Goal: Information Seeking & Learning: Learn about a topic

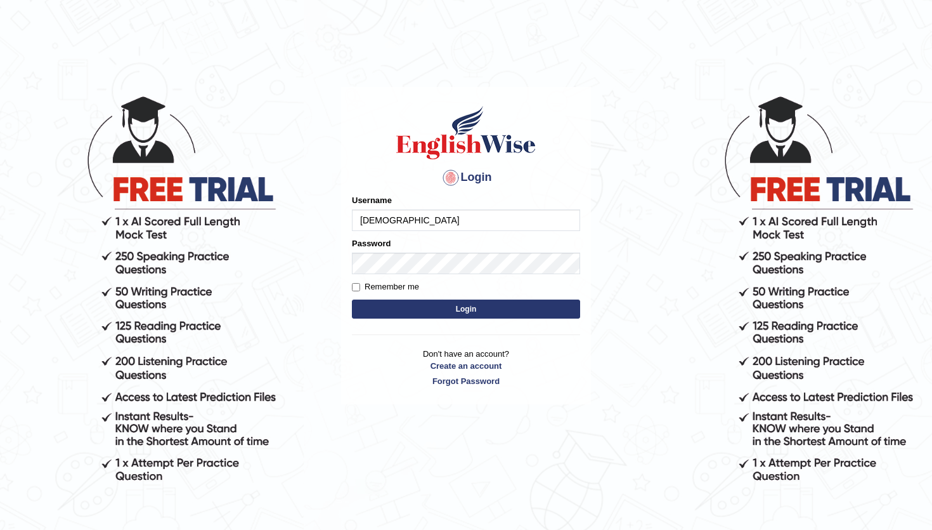
type input "abhiew"
click at [451, 310] on button "Login" at bounding box center [466, 308] width 228 height 19
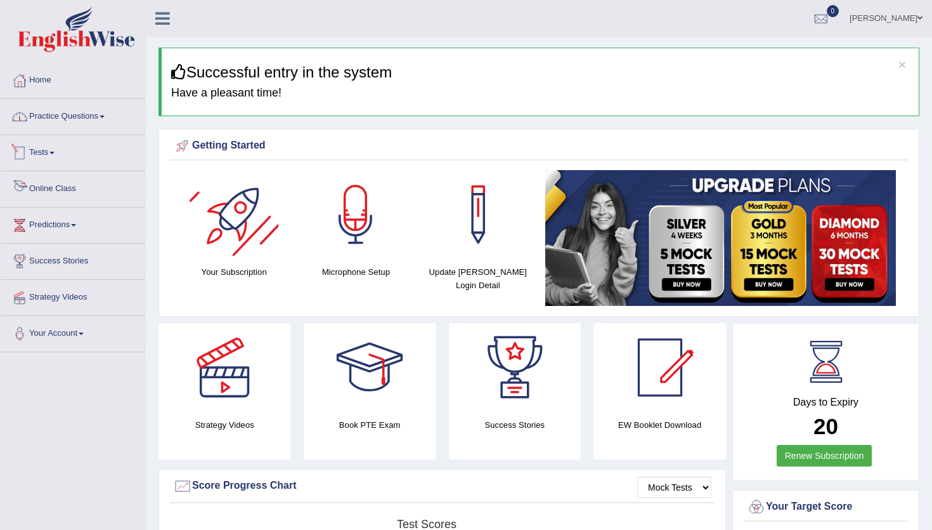
click at [43, 128] on link "Practice Questions" at bounding box center [73, 115] width 145 height 32
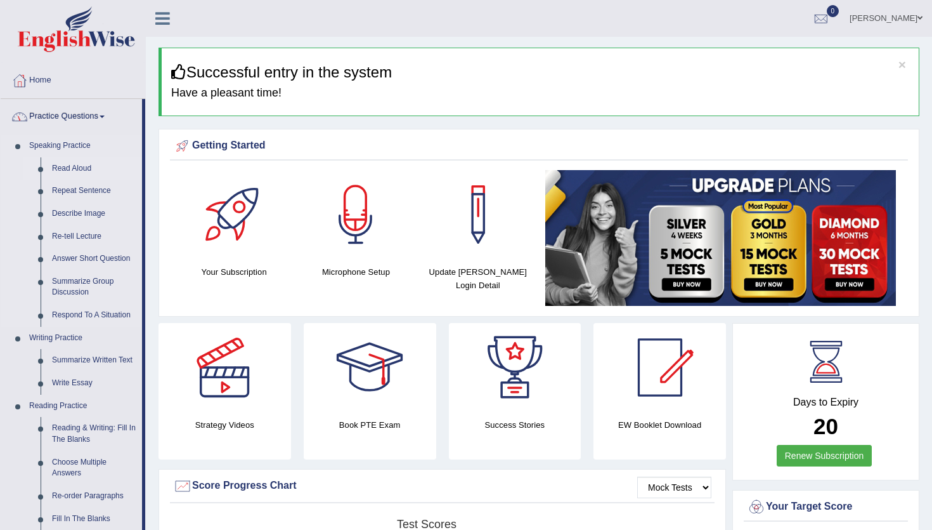
click at [73, 169] on link "Read Aloud" at bounding box center [94, 168] width 96 height 23
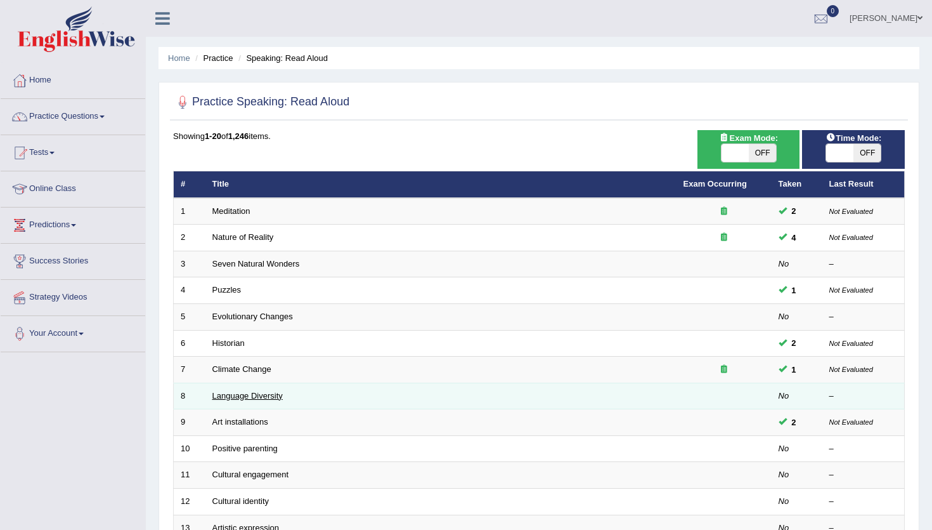
click at [245, 399] on link "Language Diversity" at bounding box center [248, 396] width 70 height 10
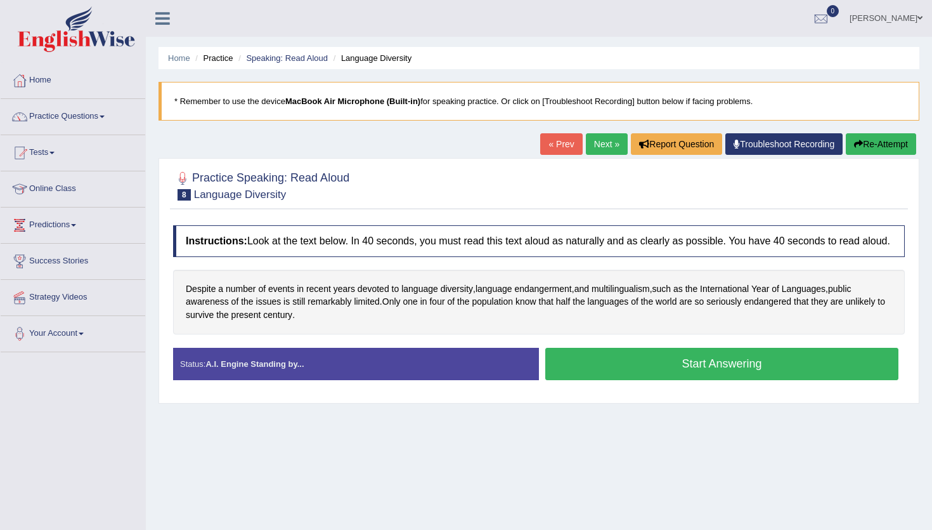
click at [645, 377] on button "Start Answering" at bounding box center [722, 364] width 353 height 32
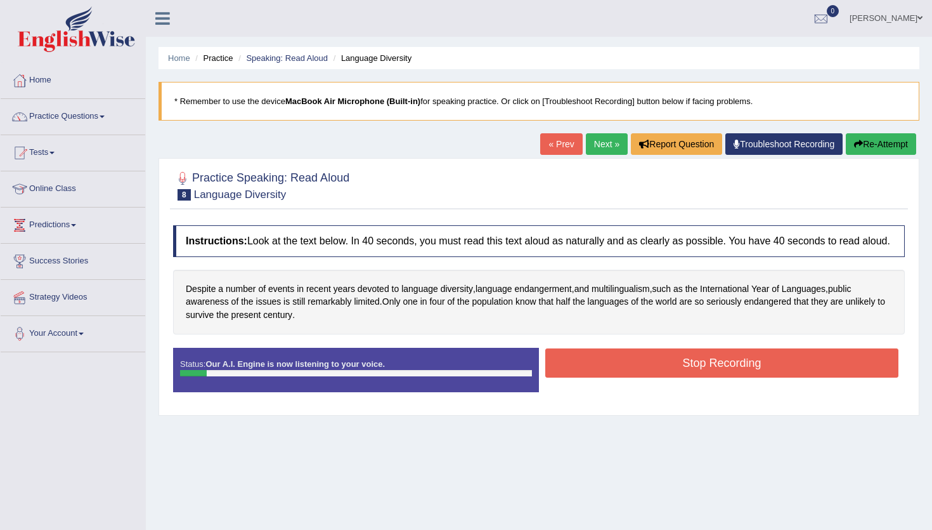
click at [645, 377] on button "Stop Recording" at bounding box center [722, 362] width 353 height 29
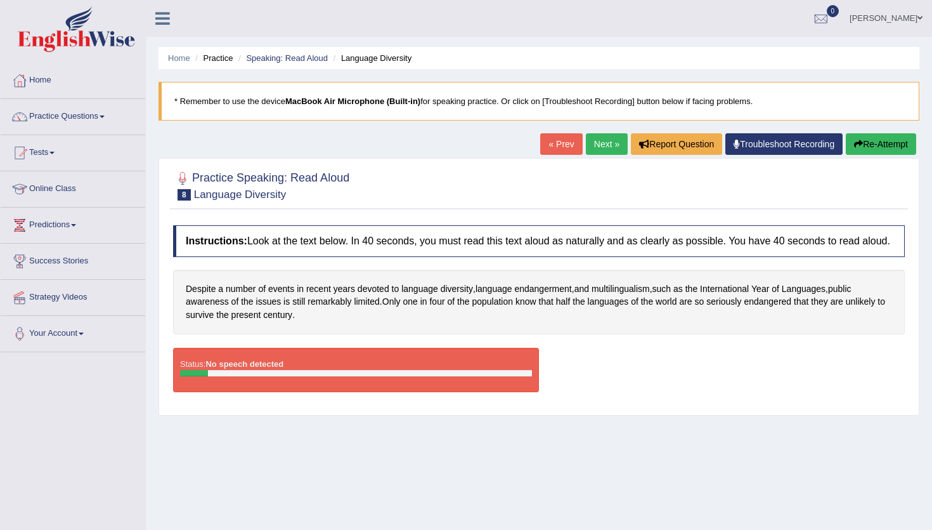
click at [858, 136] on button "Re-Attempt" at bounding box center [881, 144] width 70 height 22
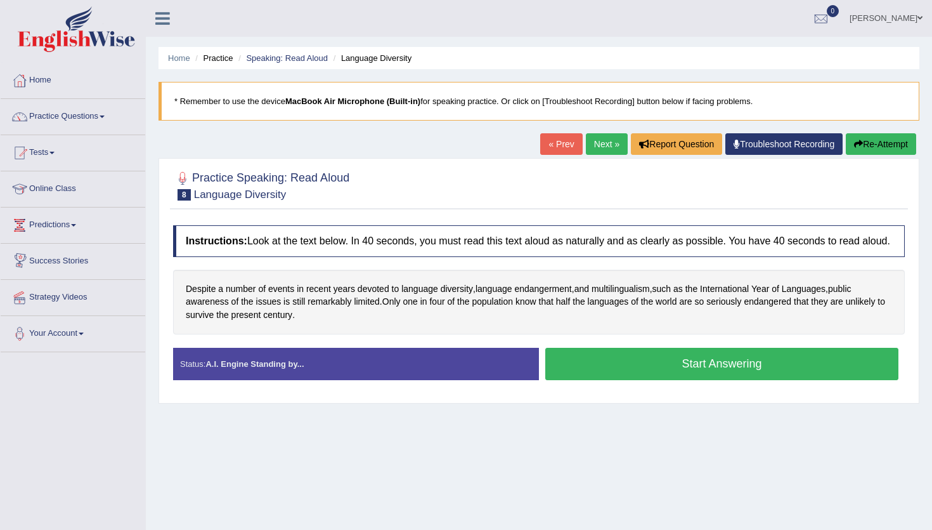
click at [660, 217] on div "Practice Speaking: Read Aloud 8 Language Diversity Instructions: Look at the te…" at bounding box center [539, 280] width 761 height 245
click at [687, 380] on button "Start Answering" at bounding box center [722, 364] width 353 height 32
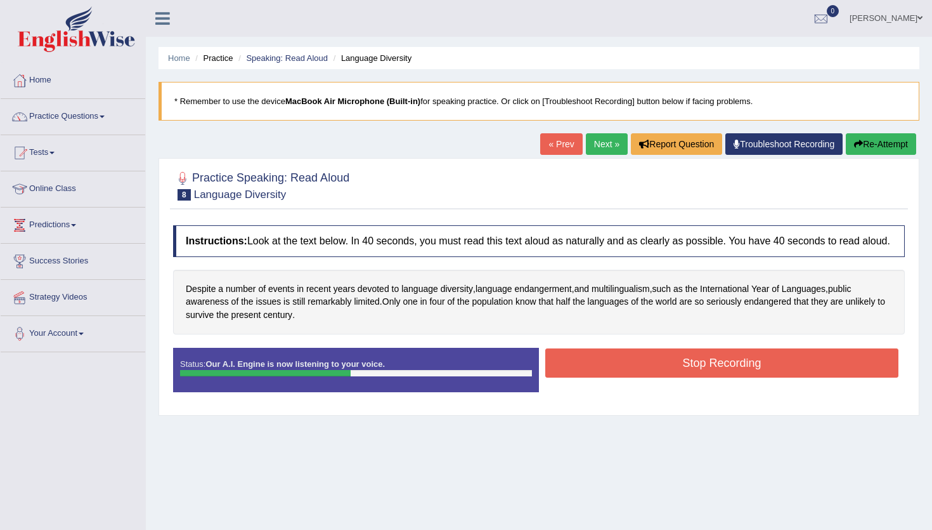
click at [687, 377] on button "Stop Recording" at bounding box center [722, 362] width 353 height 29
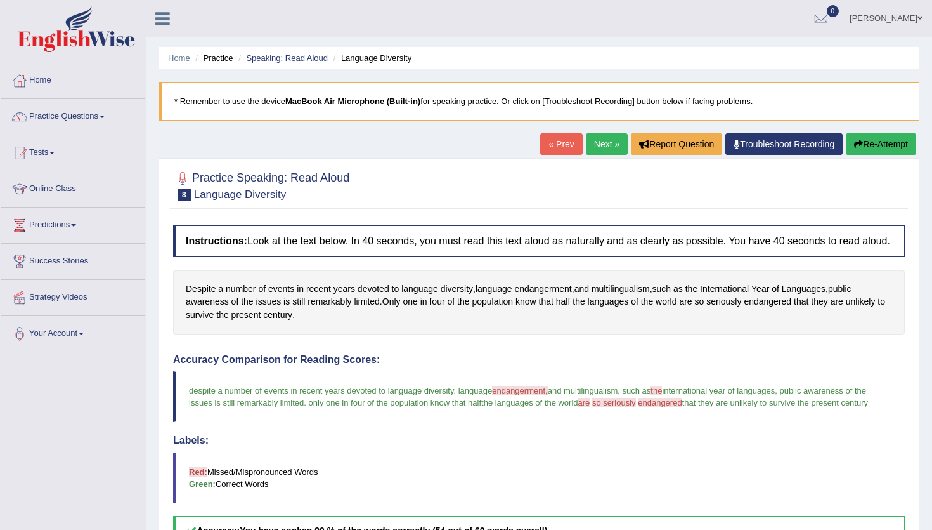
click at [586, 145] on link "Next »" at bounding box center [607, 144] width 42 height 22
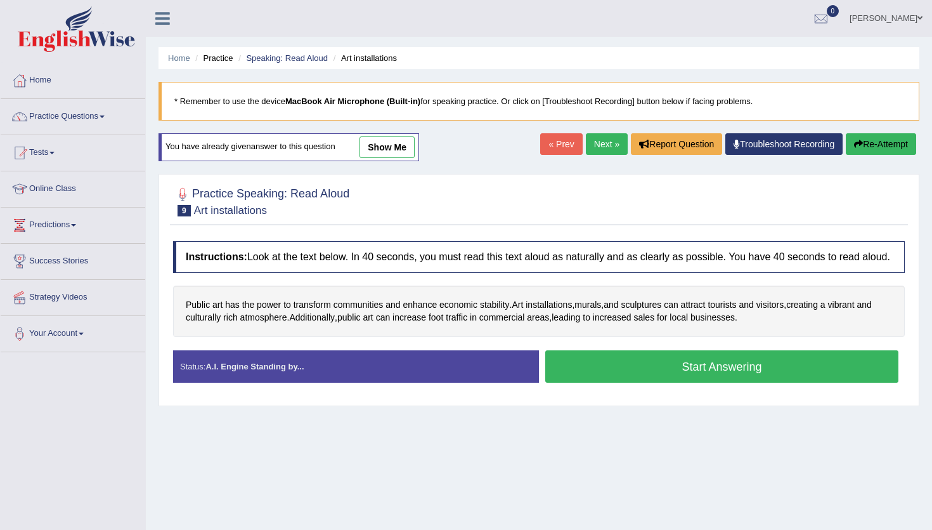
click at [639, 383] on button "Start Answering" at bounding box center [722, 366] width 353 height 32
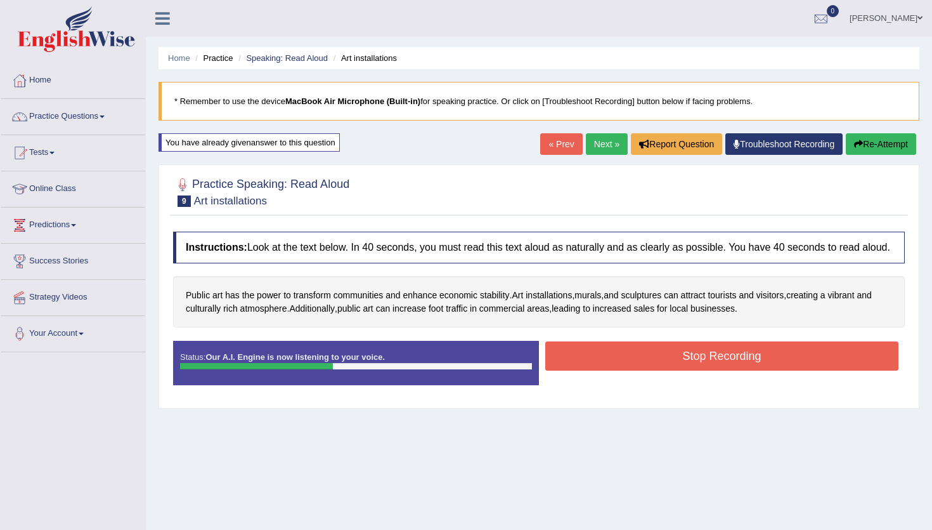
click at [642, 370] on button "Stop Recording" at bounding box center [722, 355] width 353 height 29
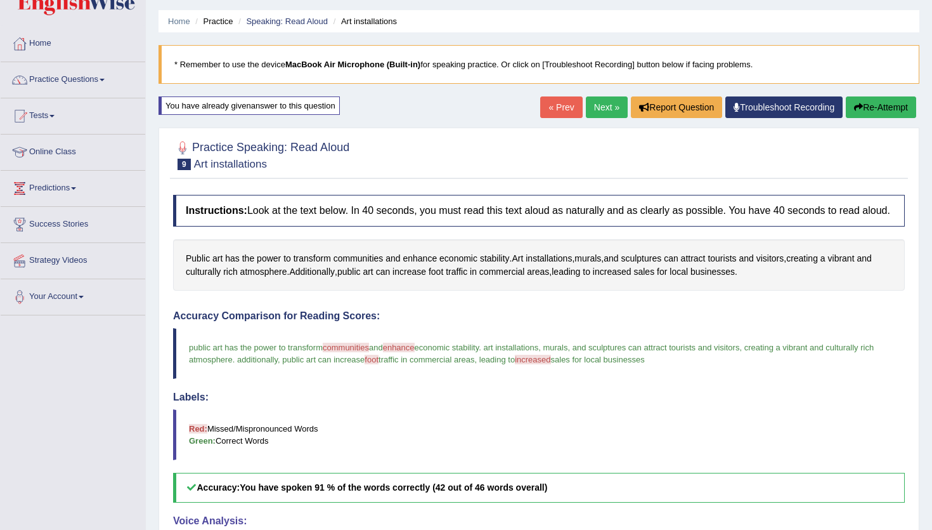
scroll to position [14, 0]
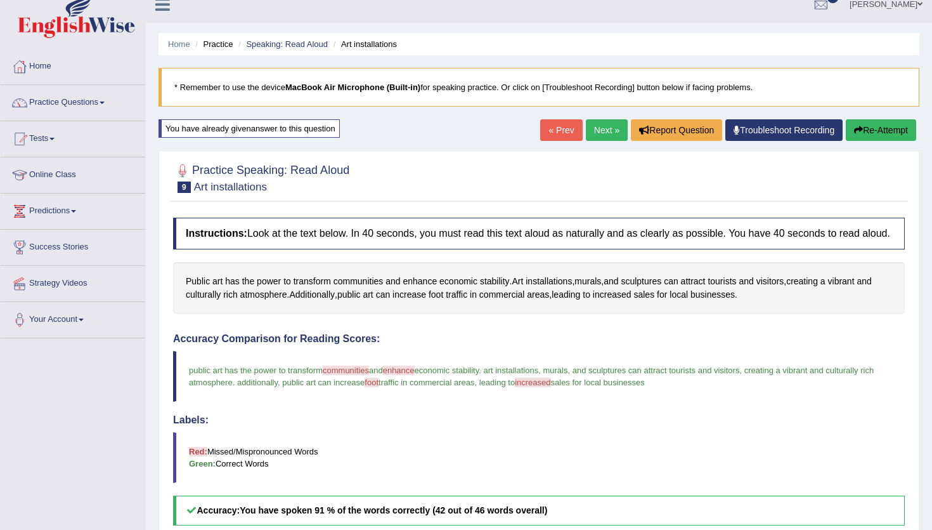
click at [599, 136] on link "Next »" at bounding box center [607, 130] width 42 height 22
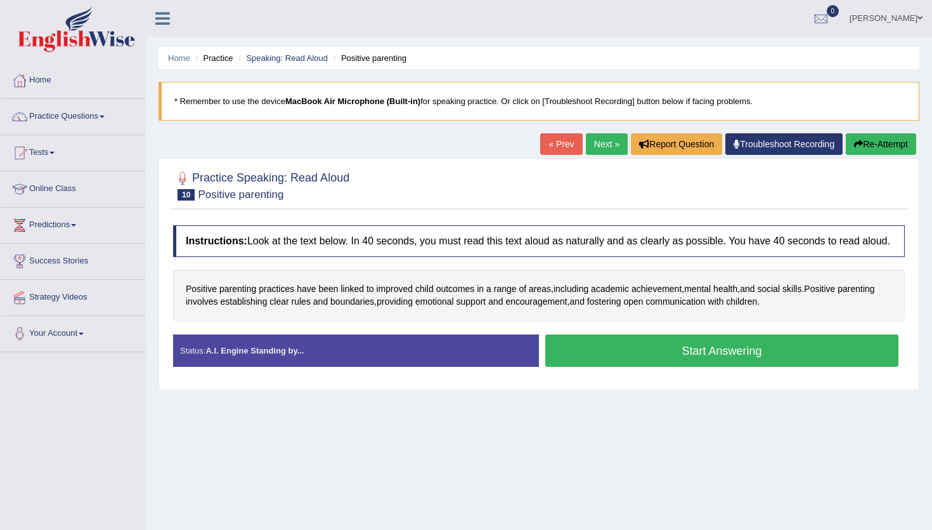
click at [641, 353] on button "Start Answering" at bounding box center [722, 350] width 353 height 32
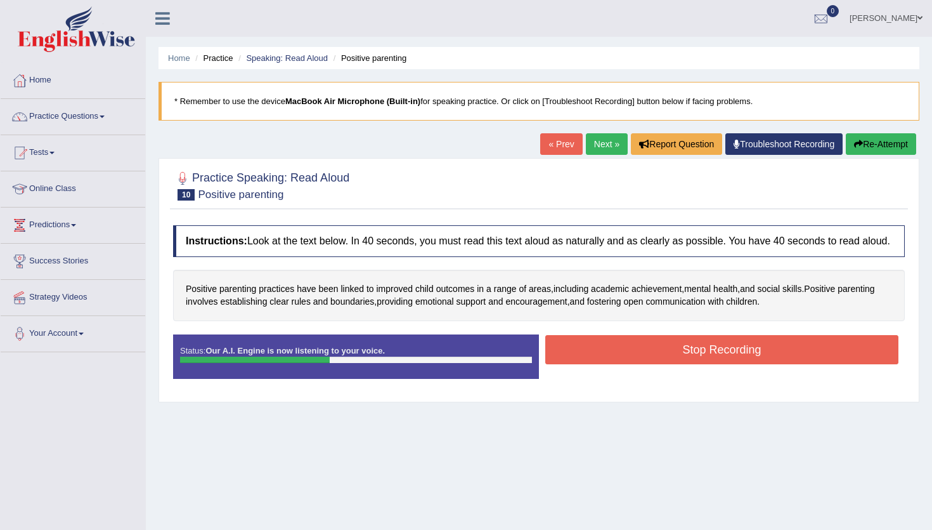
click at [641, 353] on button "Stop Recording" at bounding box center [722, 349] width 353 height 29
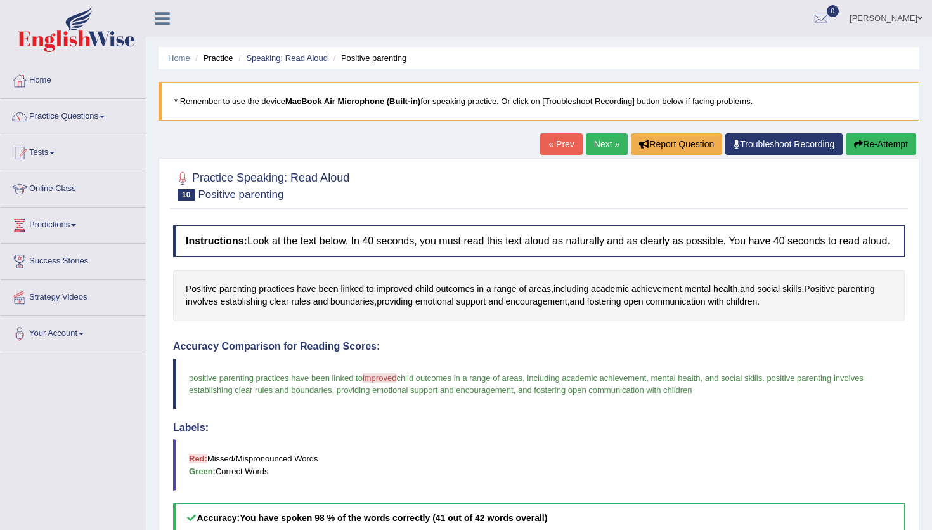
click at [603, 143] on link "Next »" at bounding box center [607, 144] width 42 height 22
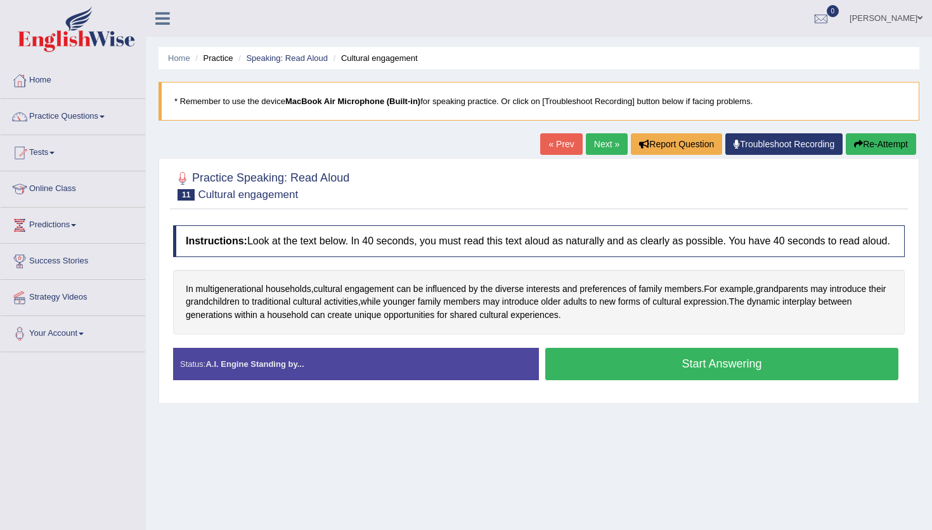
click at [634, 364] on button "Start Answering" at bounding box center [722, 364] width 353 height 32
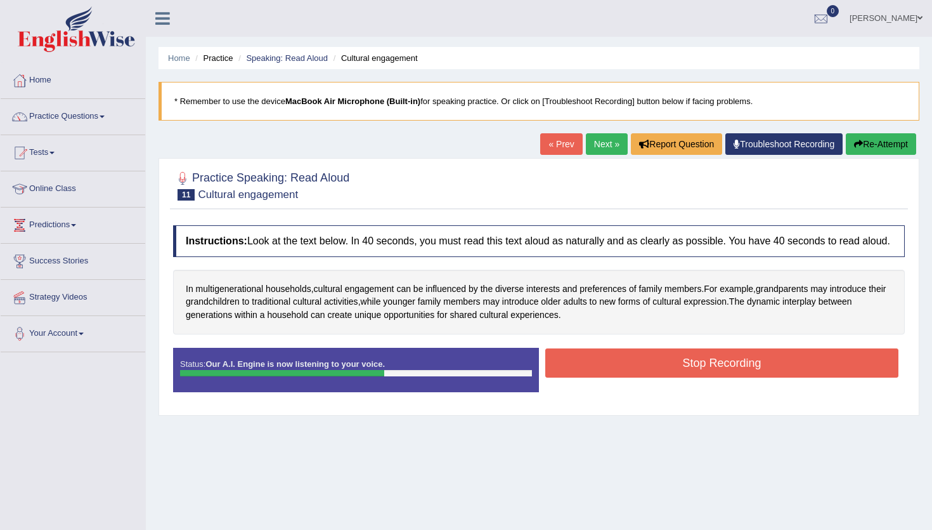
click at [634, 364] on button "Stop Recording" at bounding box center [722, 362] width 353 height 29
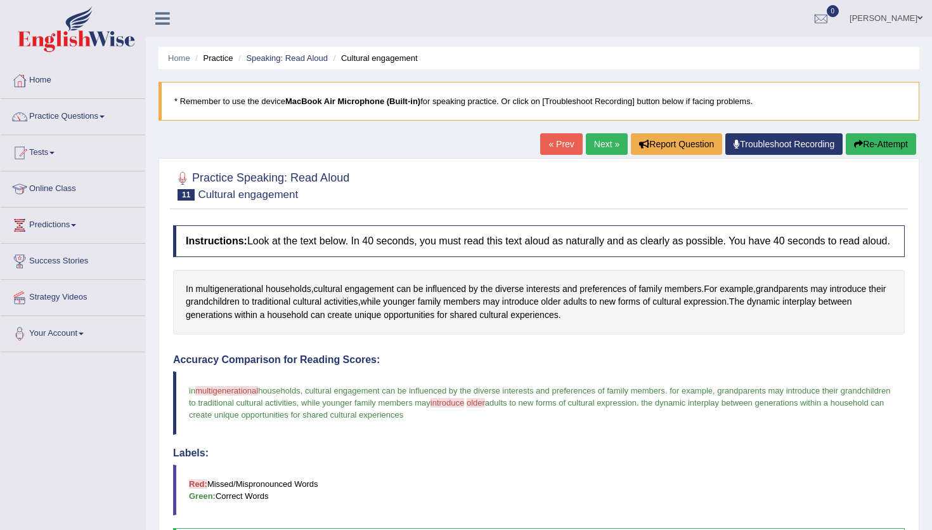
click at [609, 143] on link "Next »" at bounding box center [607, 144] width 42 height 22
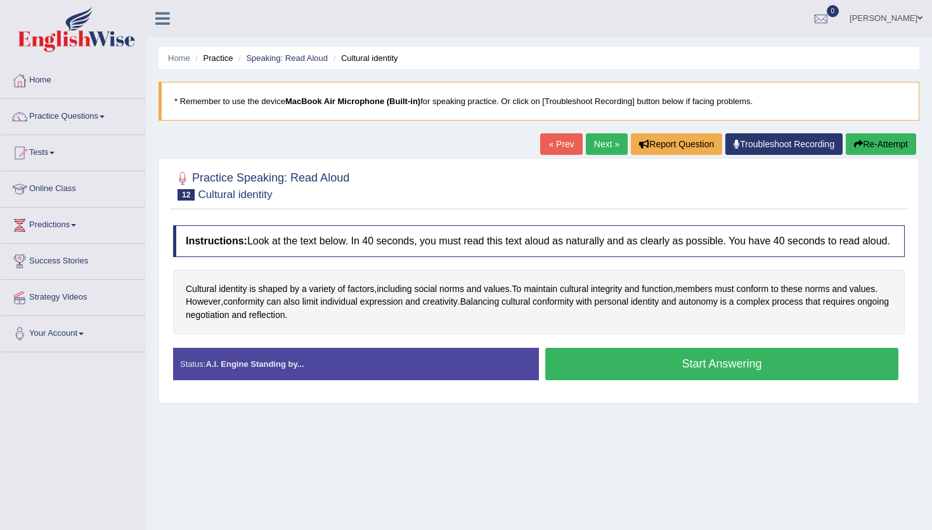
click at [653, 369] on button "Start Answering" at bounding box center [722, 364] width 353 height 32
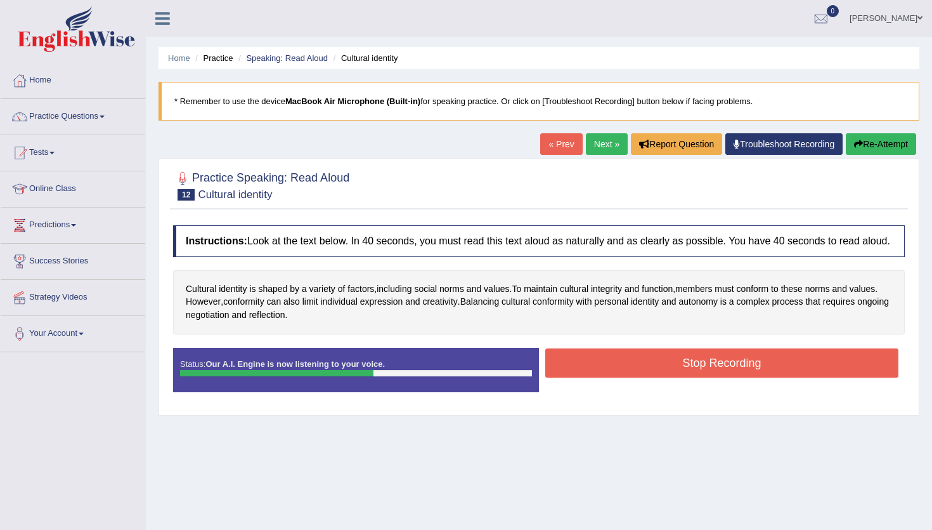
click at [653, 369] on button "Stop Recording" at bounding box center [722, 362] width 353 height 29
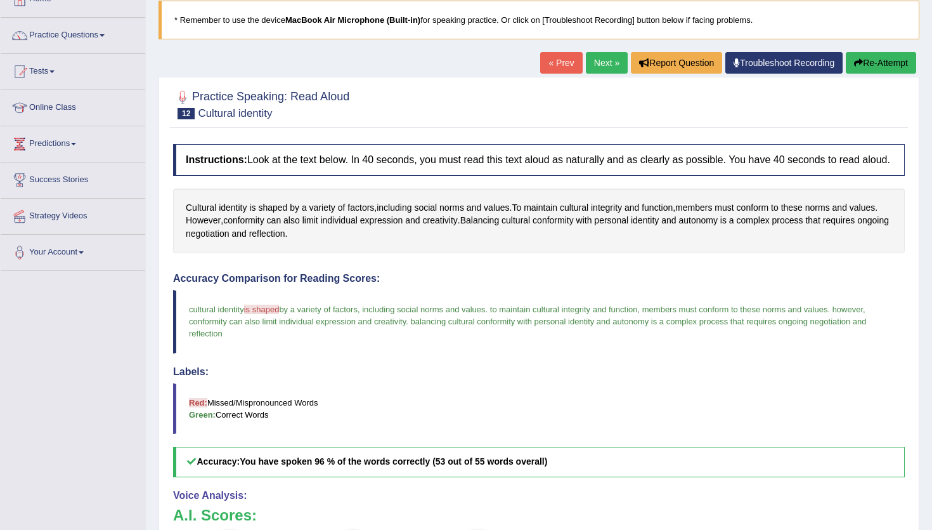
scroll to position [58, 0]
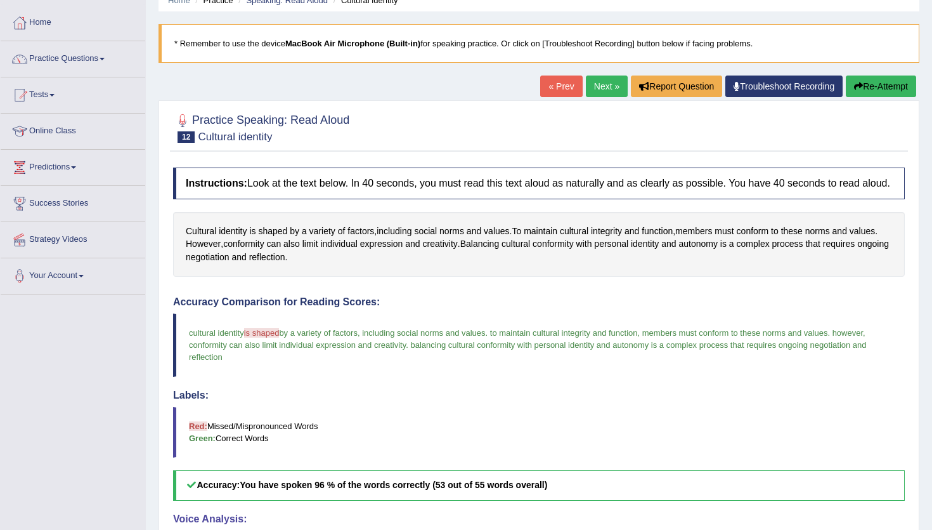
click at [605, 91] on link "Next »" at bounding box center [607, 86] width 42 height 22
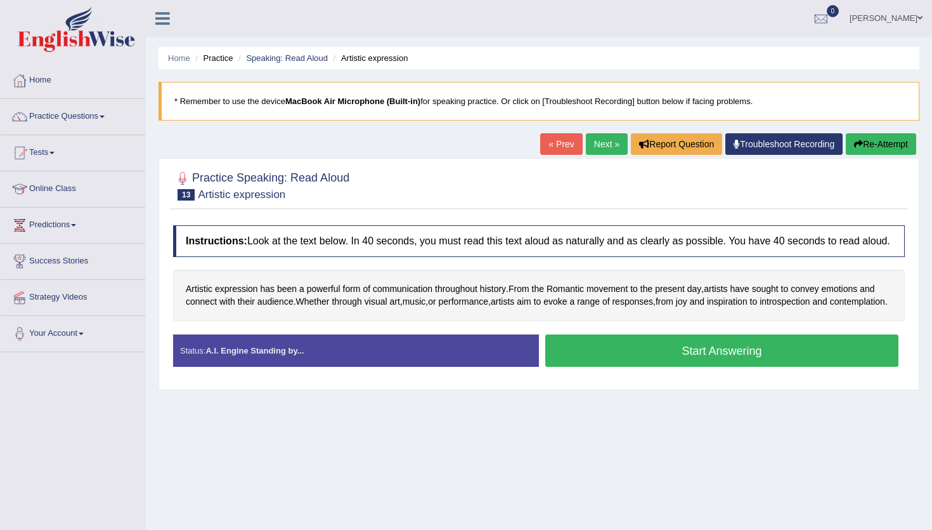
click at [615, 367] on button "Start Answering" at bounding box center [722, 350] width 353 height 32
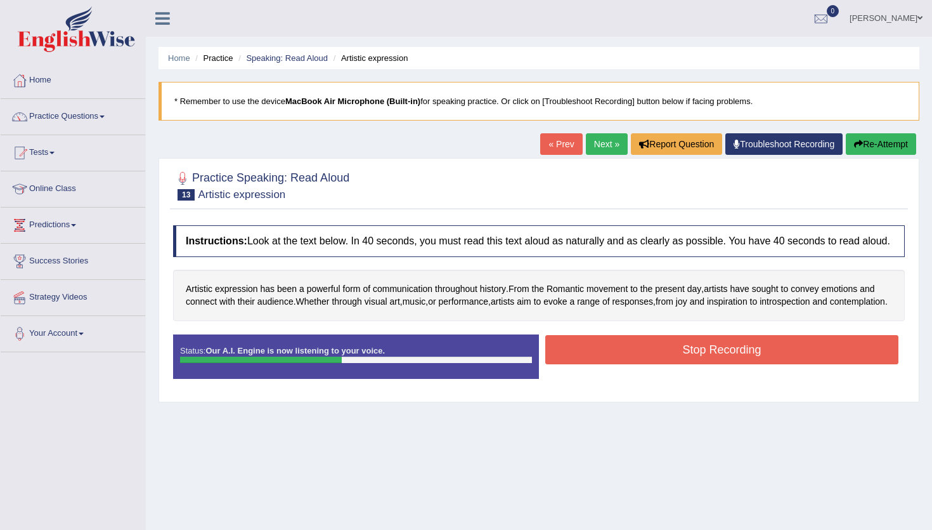
click at [615, 364] on button "Stop Recording" at bounding box center [722, 349] width 353 height 29
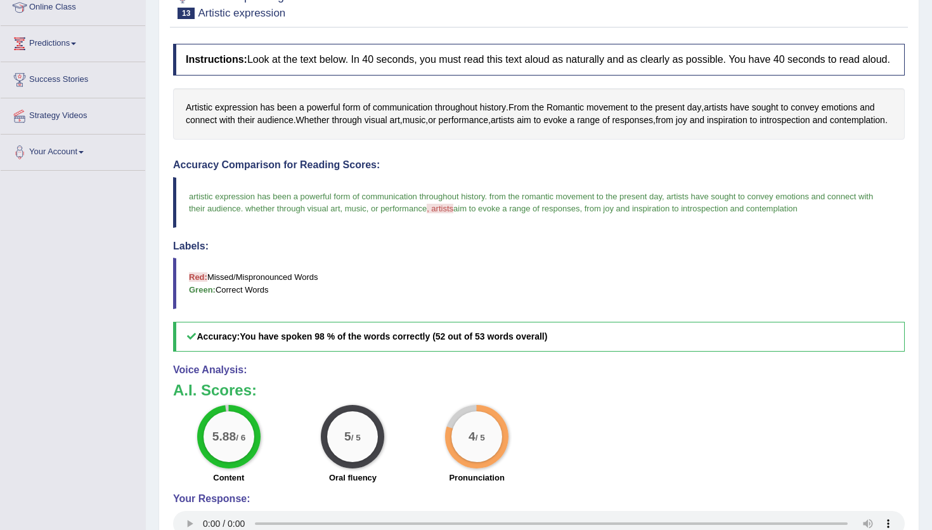
scroll to position [186, 0]
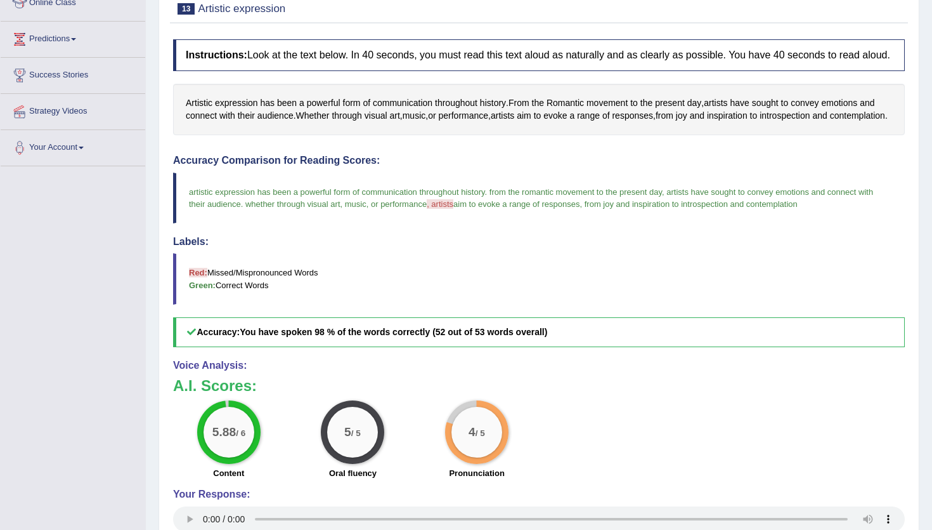
click at [615, 372] on div "Instructions: Look at the text below. In 40 seconds, you must read this text al…" at bounding box center [539, 314] width 738 height 563
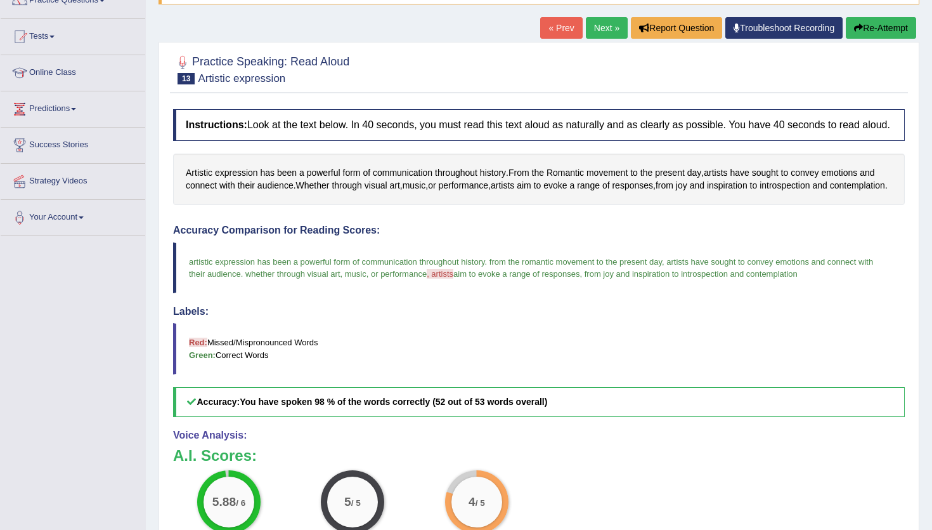
scroll to position [100, 0]
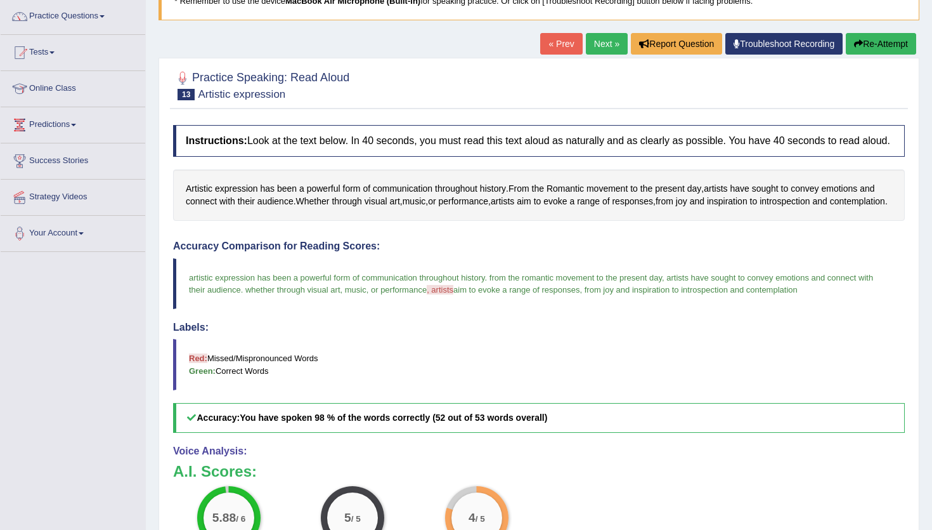
click at [601, 42] on link "Next »" at bounding box center [607, 44] width 42 height 22
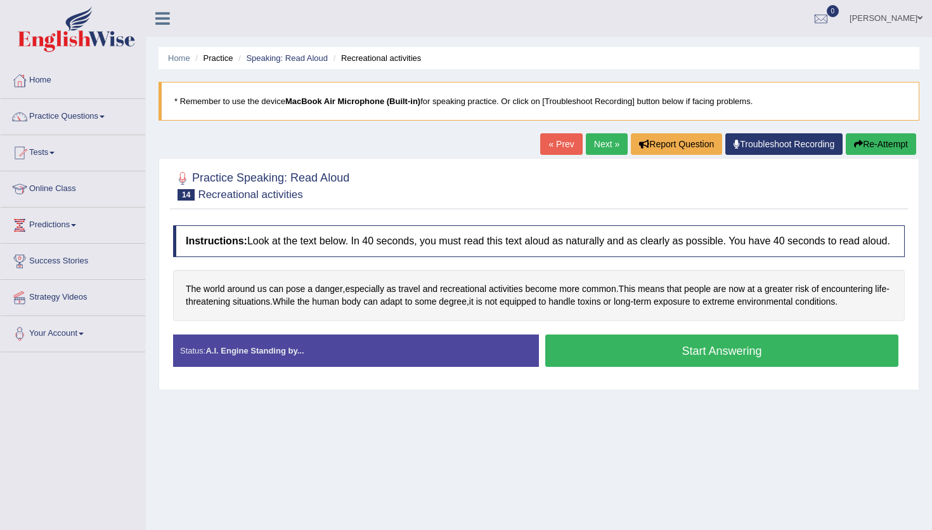
click at [683, 365] on button "Start Answering" at bounding box center [722, 350] width 353 height 32
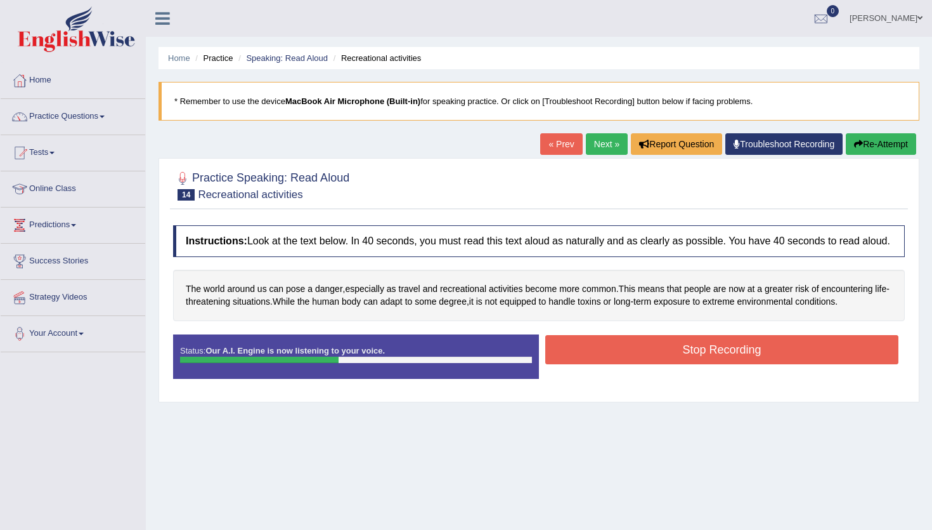
click at [683, 364] on button "Stop Recording" at bounding box center [722, 349] width 353 height 29
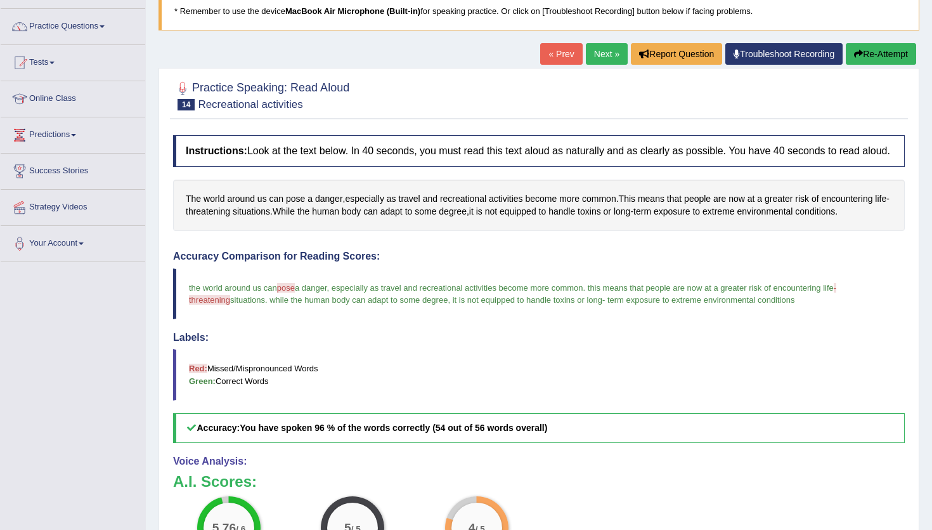
scroll to position [84, 0]
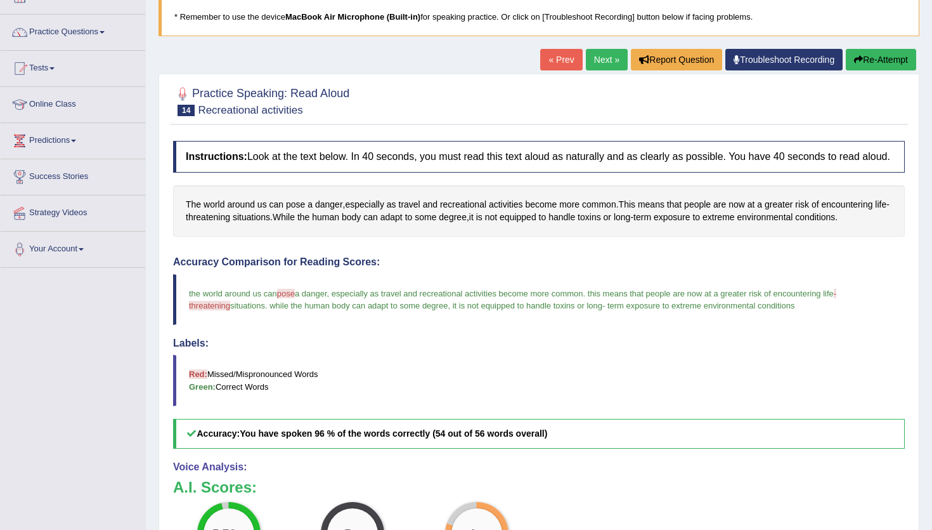
click at [597, 65] on link "Next »" at bounding box center [607, 60] width 42 height 22
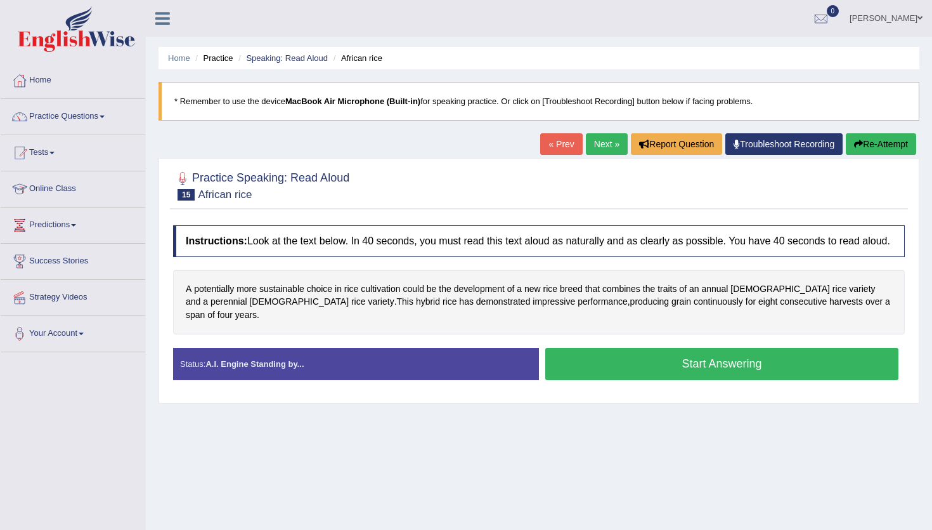
click at [611, 370] on button "Start Answering" at bounding box center [722, 364] width 353 height 32
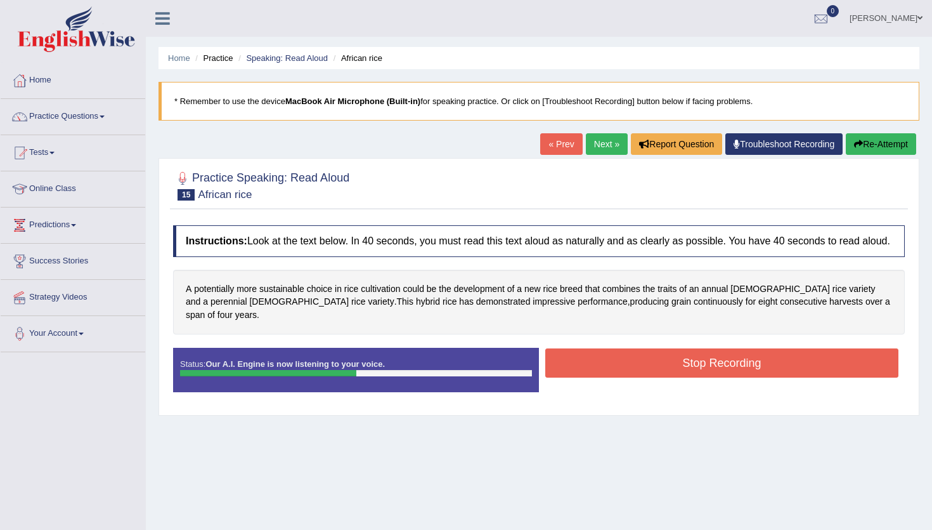
click at [611, 370] on button "Stop Recording" at bounding box center [722, 362] width 353 height 29
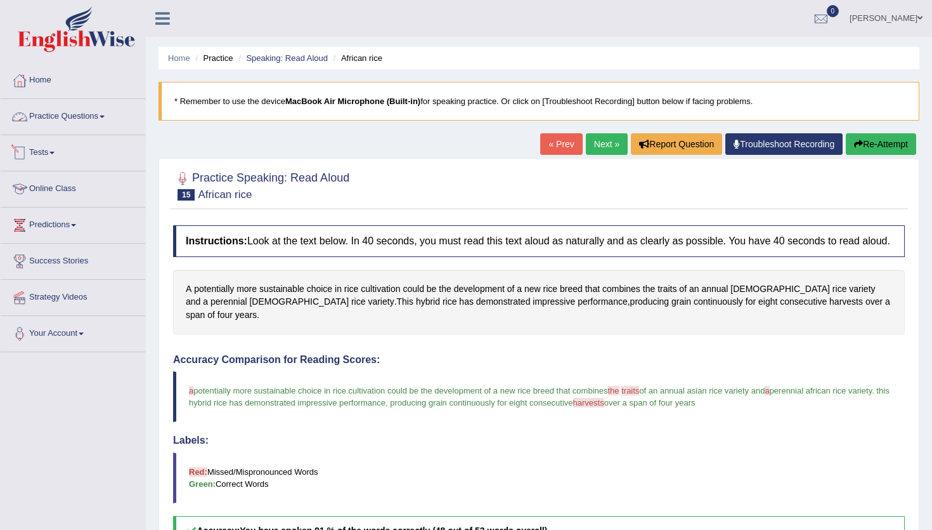
click at [60, 162] on link "Tests" at bounding box center [73, 151] width 145 height 32
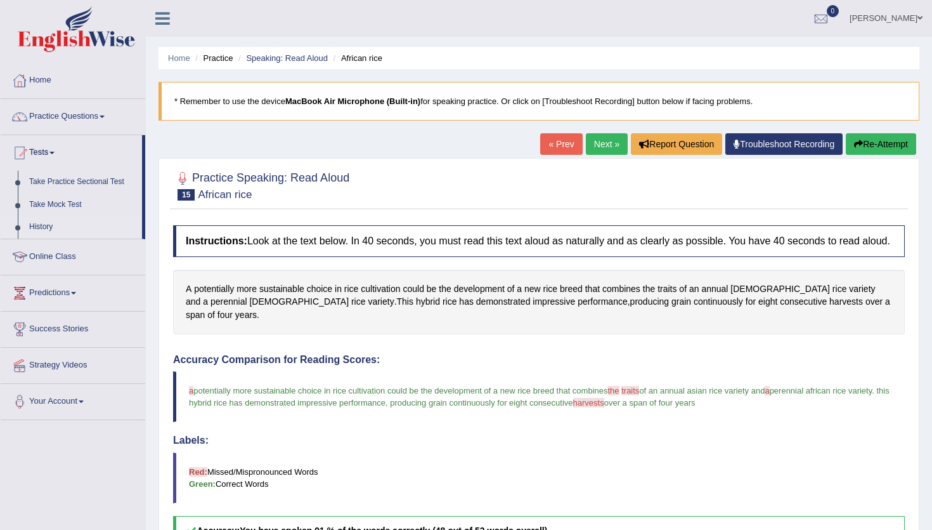
click at [44, 227] on link "History" at bounding box center [82, 227] width 119 height 23
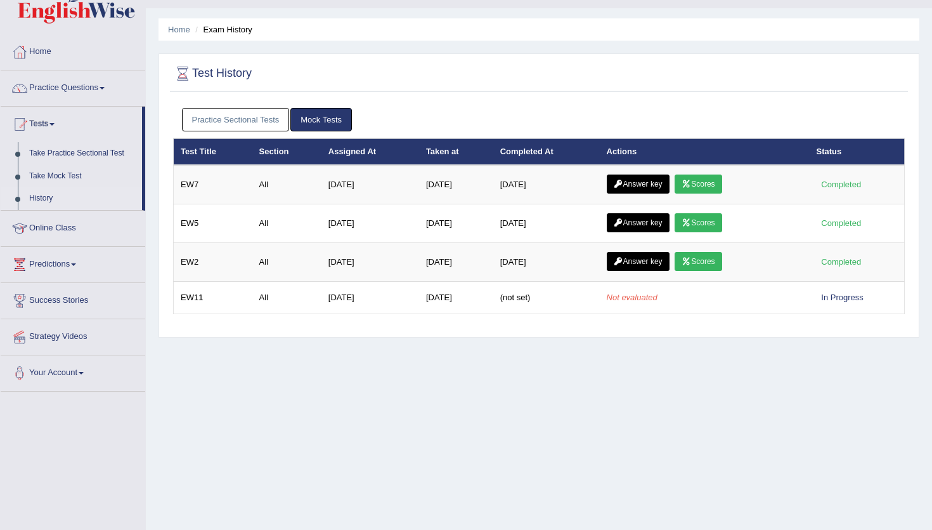
scroll to position [36, 0]
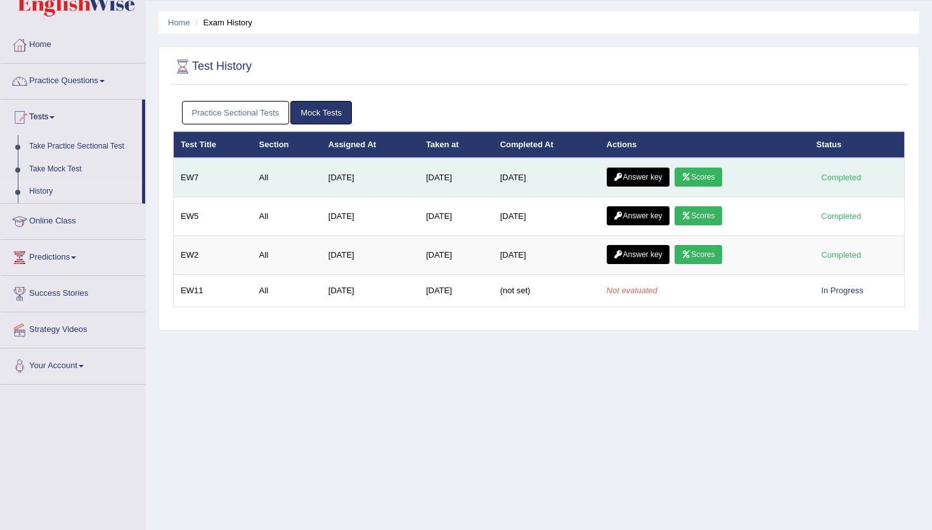
click at [691, 174] on icon at bounding box center [687, 177] width 10 height 8
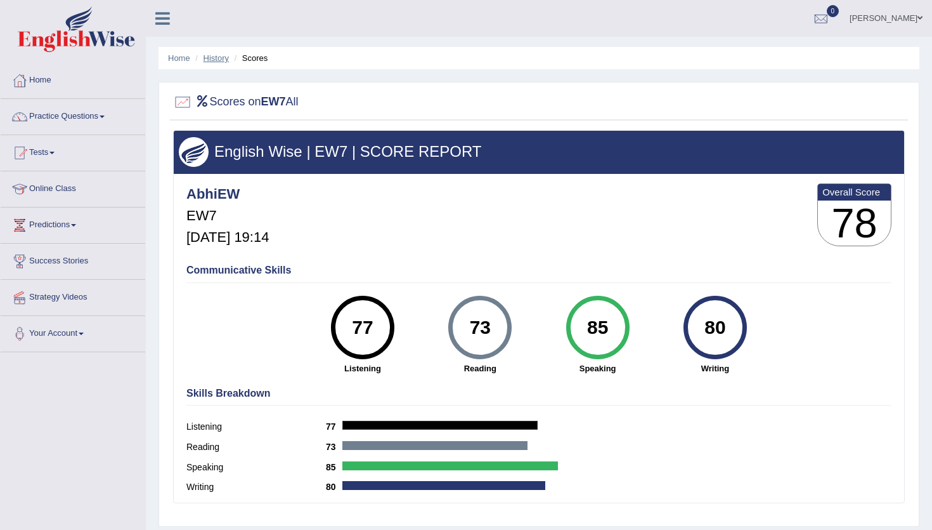
click at [217, 56] on link "History" at bounding box center [216, 58] width 25 height 10
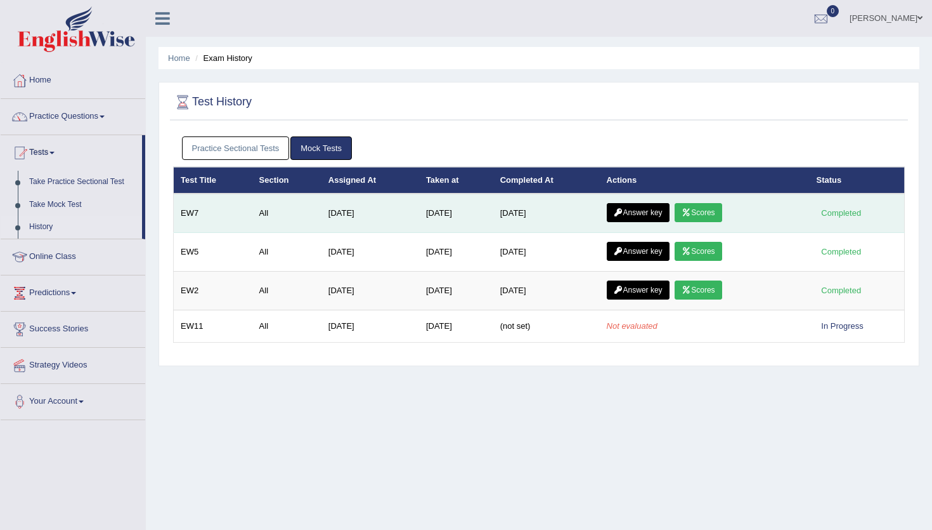
click at [638, 210] on link "Answer key" at bounding box center [638, 212] width 63 height 19
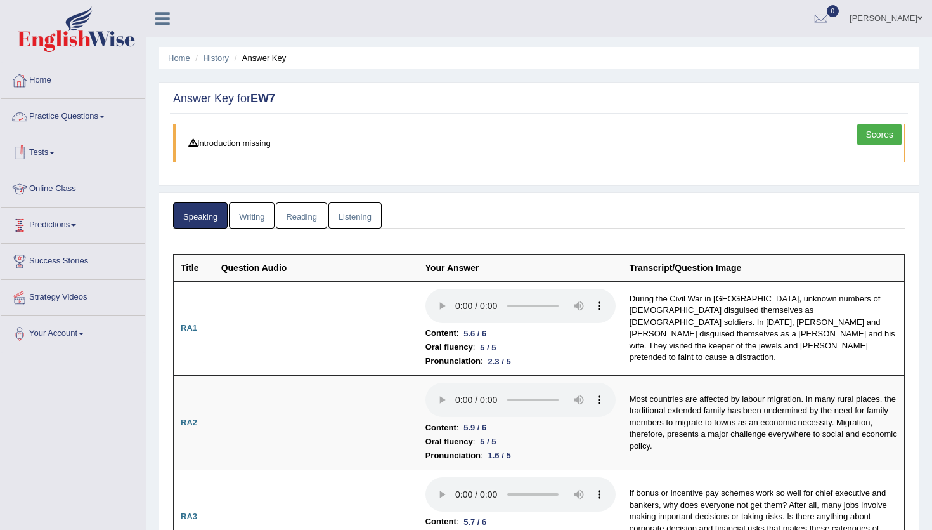
click at [50, 152] on link "Tests" at bounding box center [73, 151] width 145 height 32
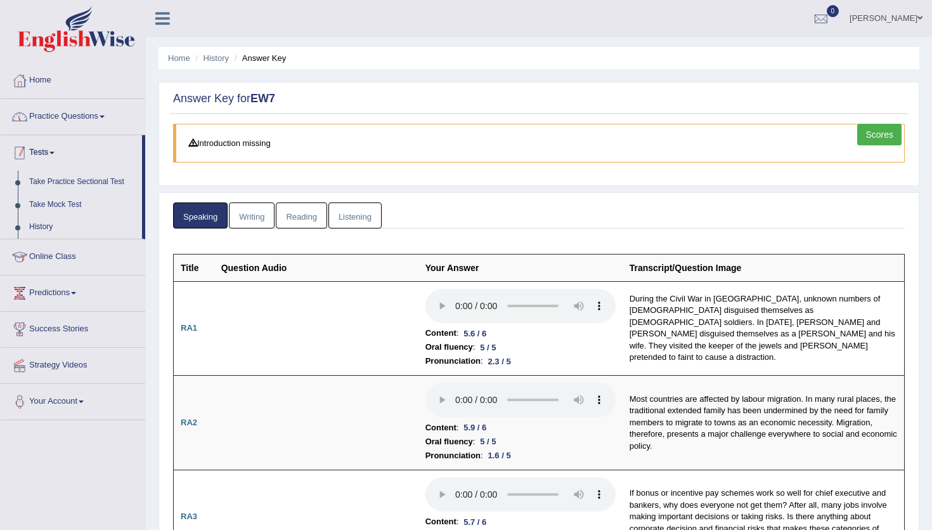
click at [63, 124] on link "Practice Questions" at bounding box center [73, 115] width 145 height 32
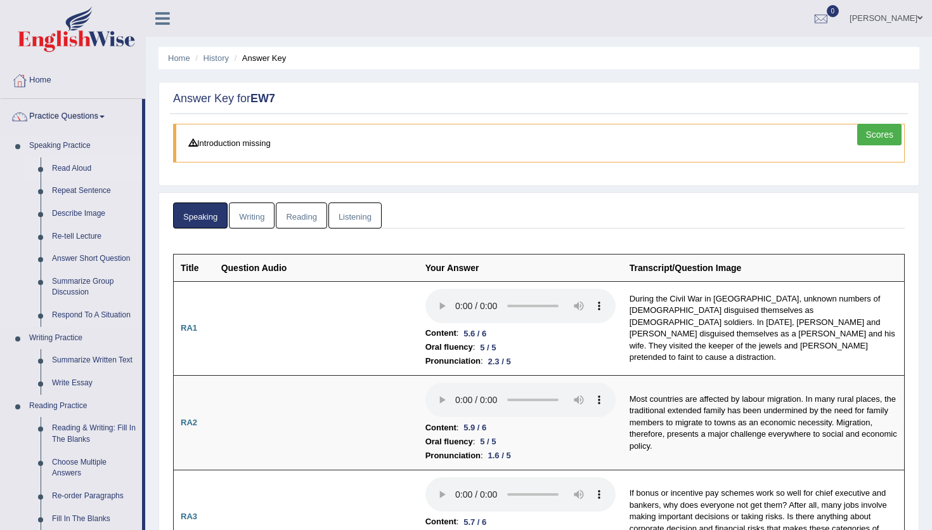
click at [68, 165] on link "Read Aloud" at bounding box center [94, 168] width 96 height 23
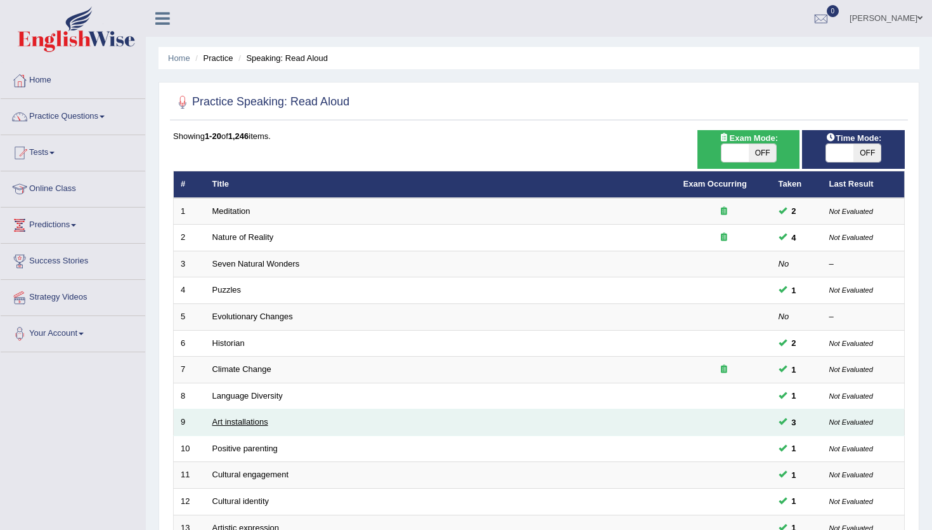
click at [239, 421] on link "Art installations" at bounding box center [241, 422] width 56 height 10
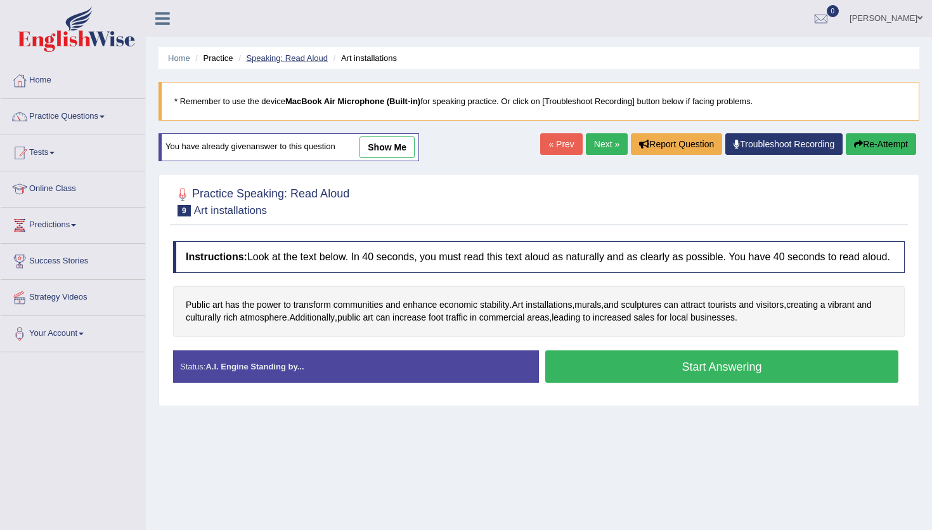
click at [282, 53] on link "Speaking: Read Aloud" at bounding box center [287, 58] width 82 height 10
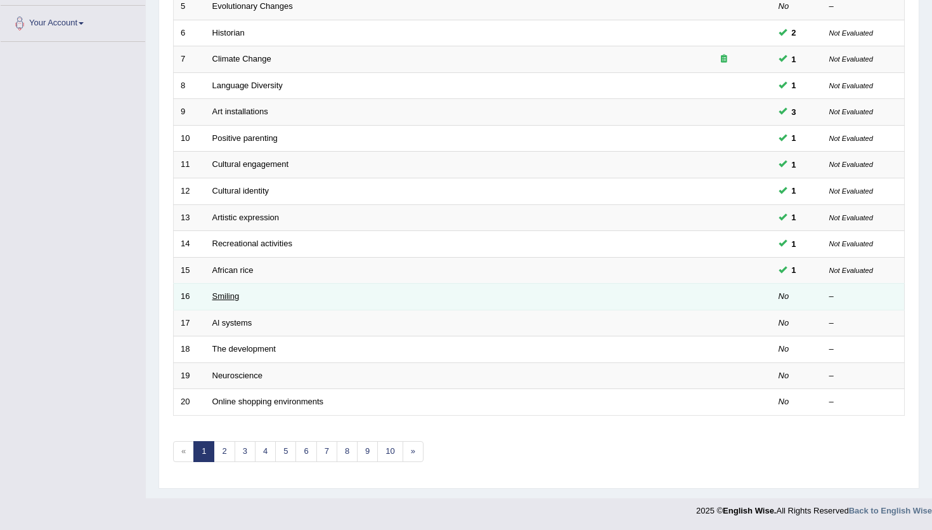
click at [231, 292] on link "Smiling" at bounding box center [226, 296] width 27 height 10
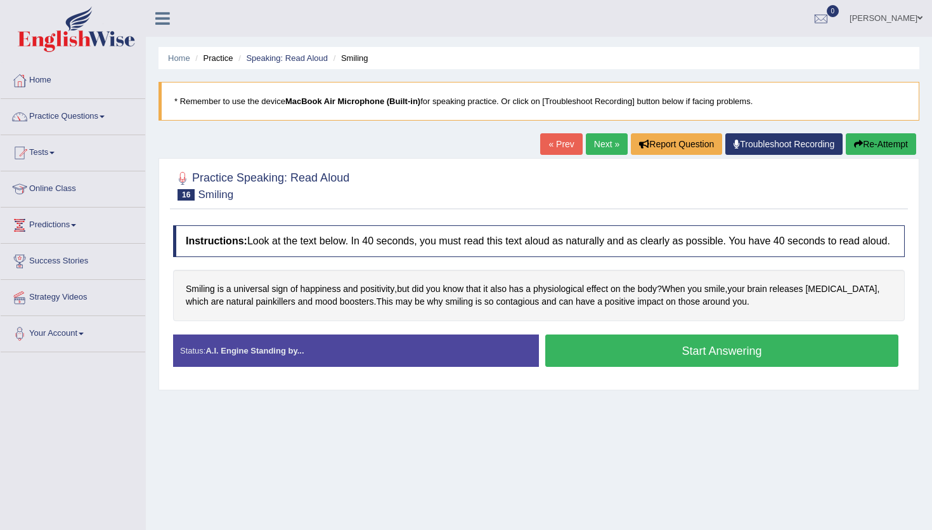
click at [647, 351] on button "Start Answering" at bounding box center [722, 350] width 353 height 32
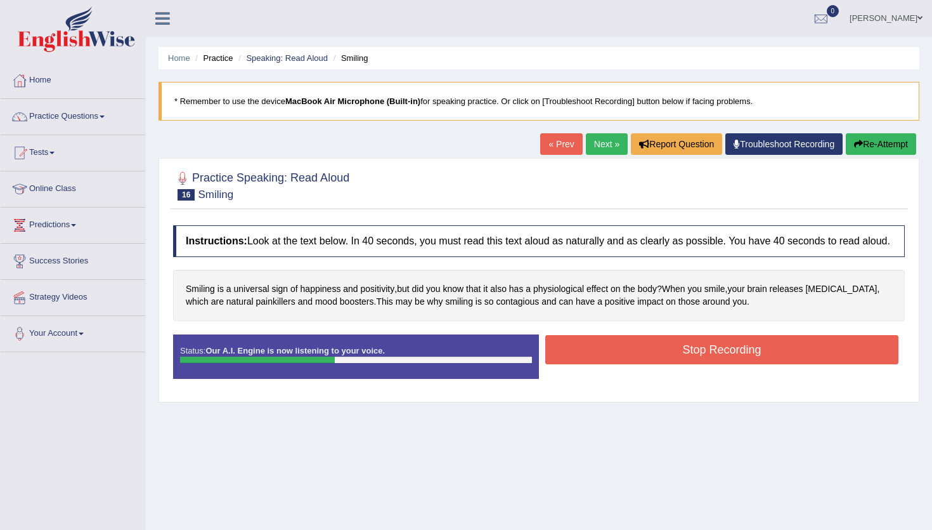
click at [647, 351] on button "Stop Recording" at bounding box center [722, 349] width 353 height 29
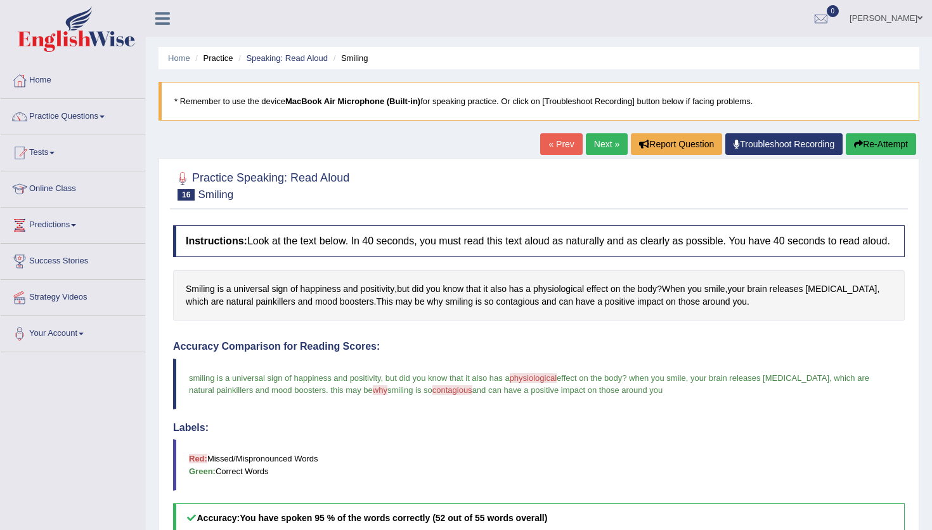
click at [596, 138] on link "Next »" at bounding box center [607, 144] width 42 height 22
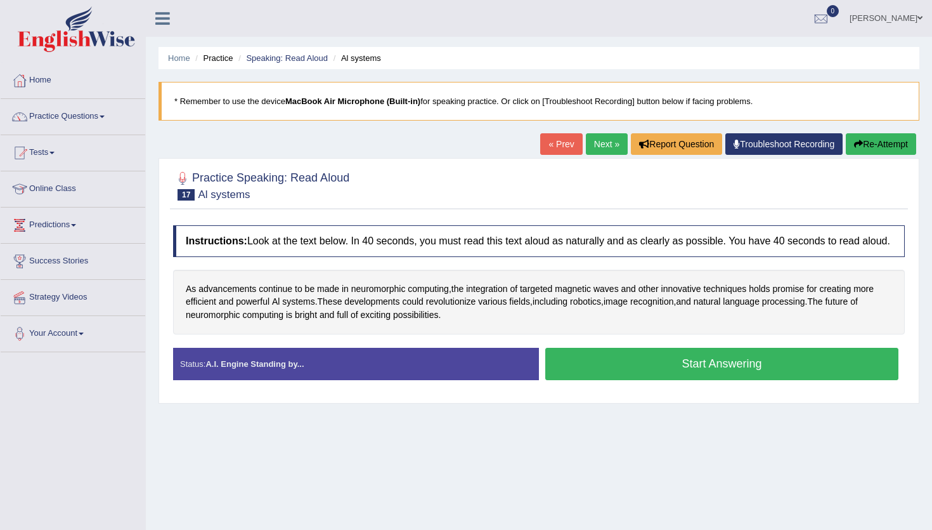
click at [641, 368] on button "Start Answering" at bounding box center [722, 364] width 353 height 32
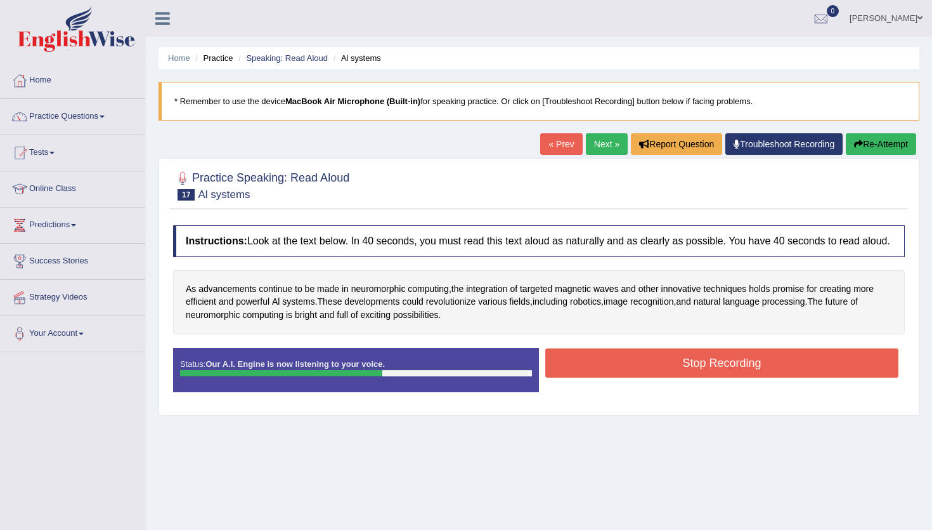
click at [641, 368] on button "Stop Recording" at bounding box center [722, 362] width 353 height 29
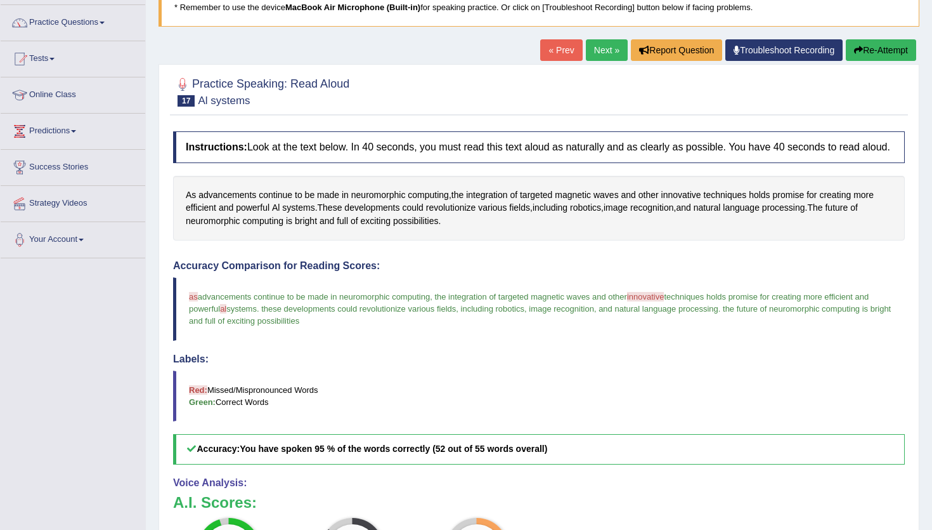
scroll to position [81, 0]
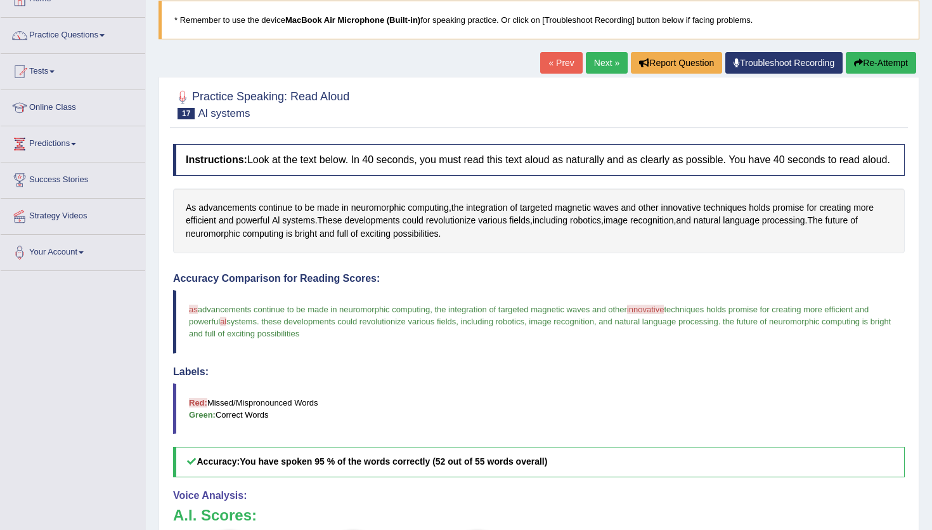
click at [591, 56] on link "Next »" at bounding box center [607, 63] width 42 height 22
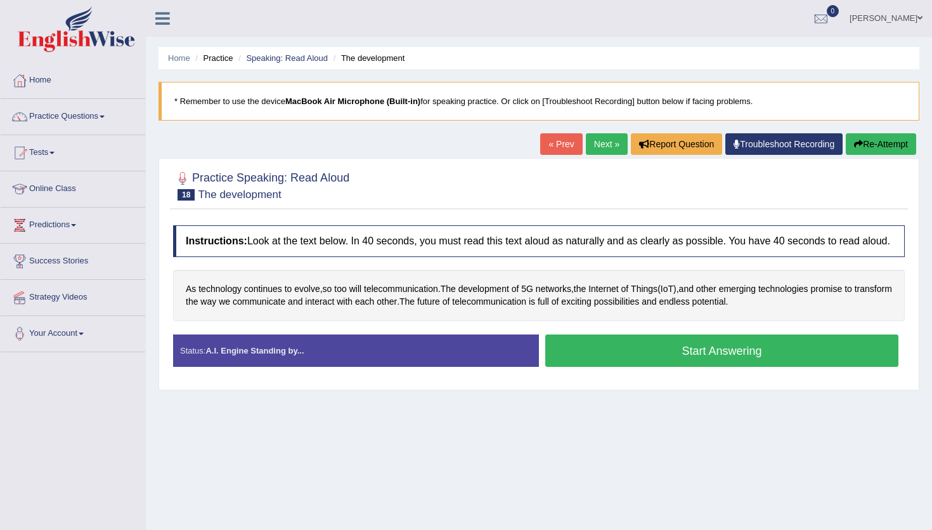
click at [651, 352] on button "Start Answering" at bounding box center [722, 350] width 353 height 32
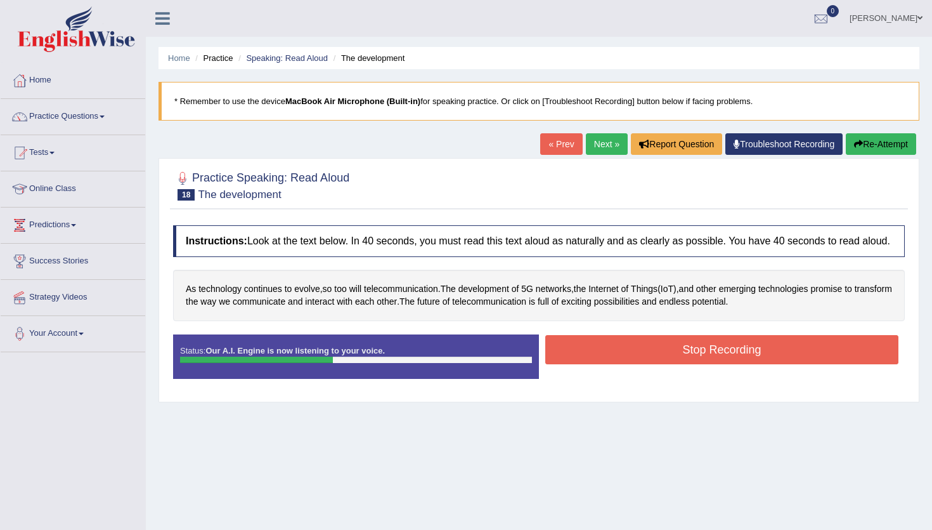
click at [651, 352] on button "Stop Recording" at bounding box center [722, 349] width 353 height 29
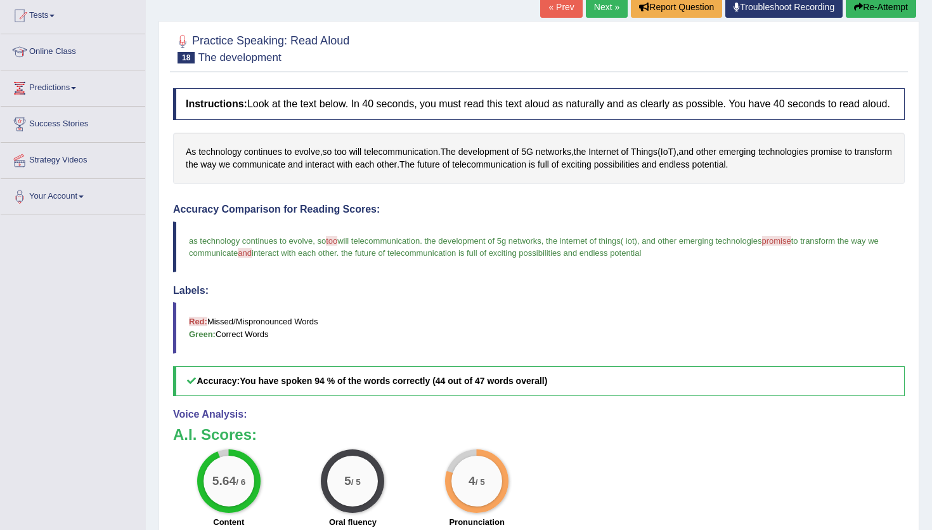
scroll to position [86, 0]
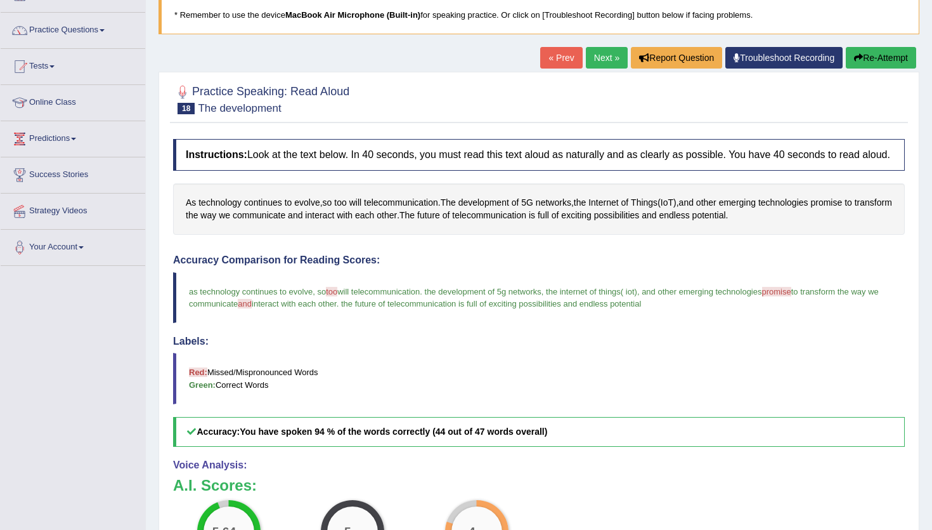
click at [597, 64] on link "Next »" at bounding box center [607, 58] width 42 height 22
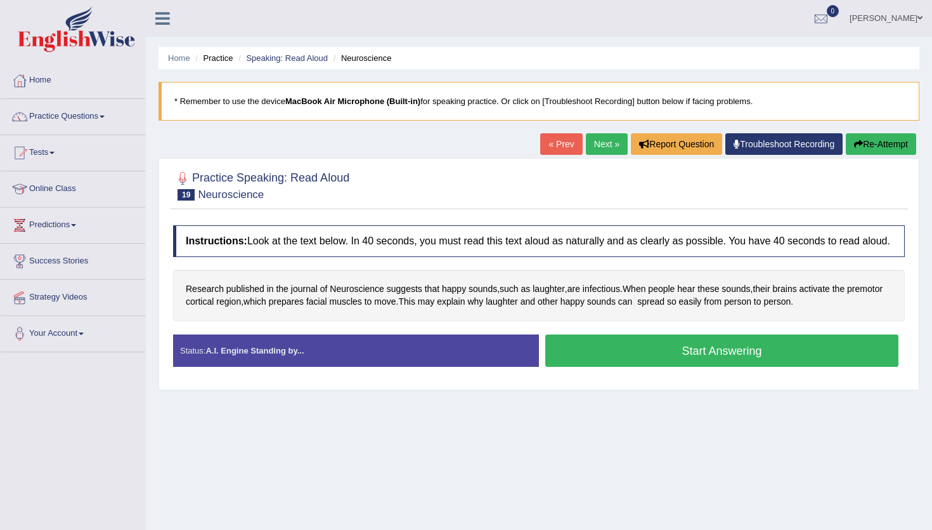
click at [640, 367] on button "Start Answering" at bounding box center [722, 350] width 353 height 32
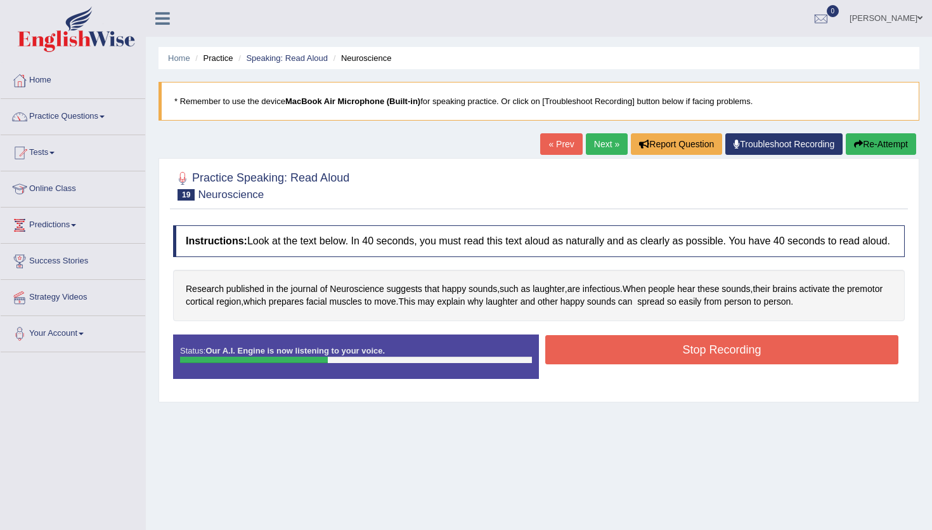
click at [640, 364] on button "Stop Recording" at bounding box center [722, 349] width 353 height 29
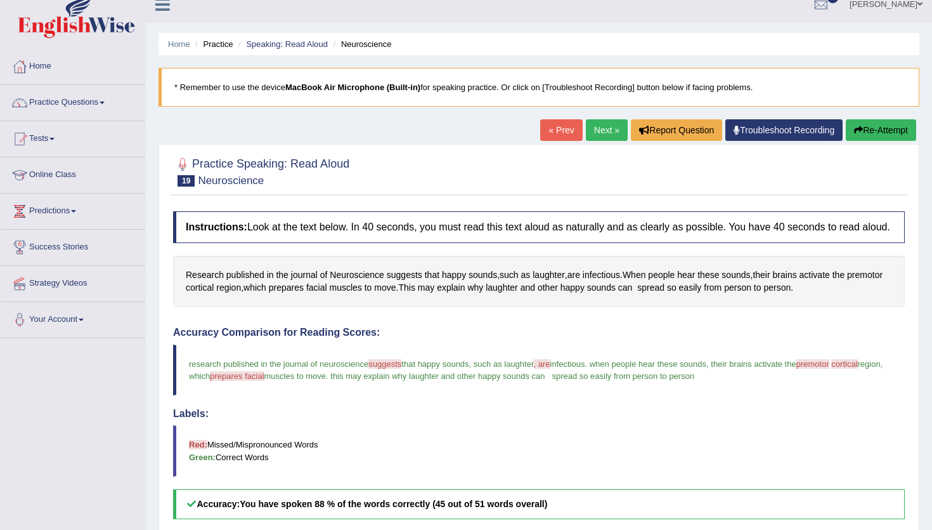
scroll to position [8, 0]
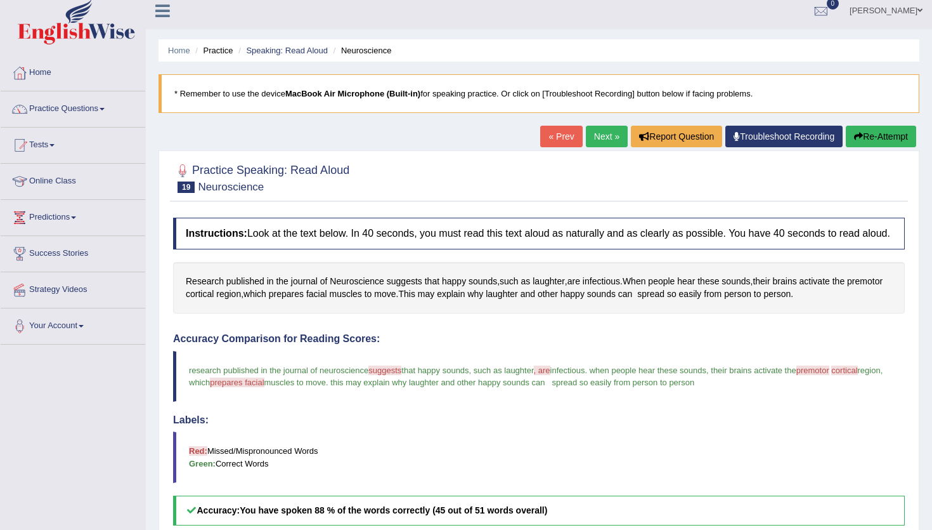
click at [605, 143] on link "Next »" at bounding box center [607, 137] width 42 height 22
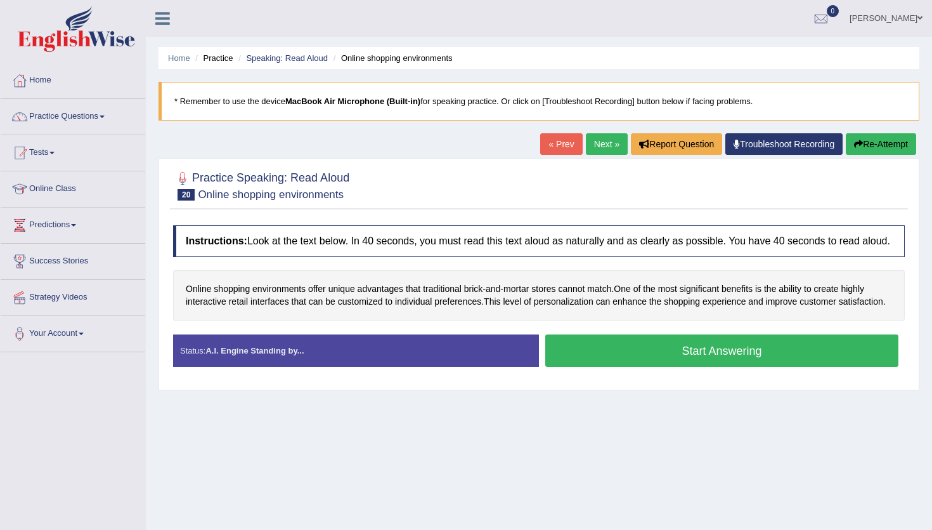
click at [612, 367] on button "Start Answering" at bounding box center [722, 350] width 353 height 32
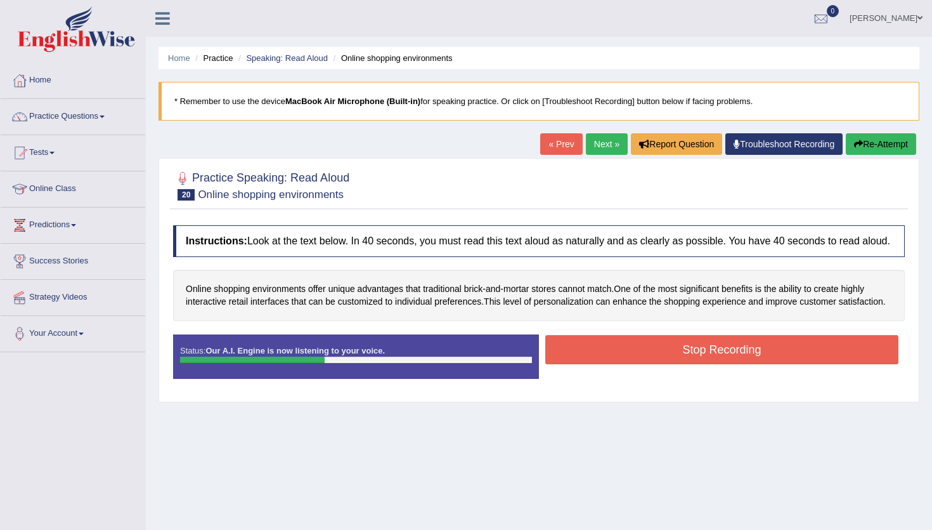
click at [612, 364] on button "Stop Recording" at bounding box center [722, 349] width 353 height 29
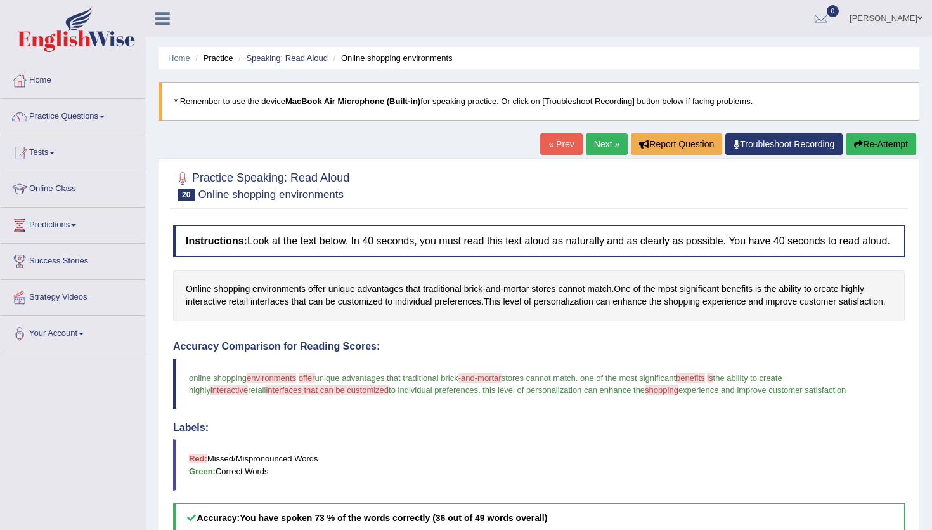
click at [597, 144] on link "Next »" at bounding box center [607, 144] width 42 height 22
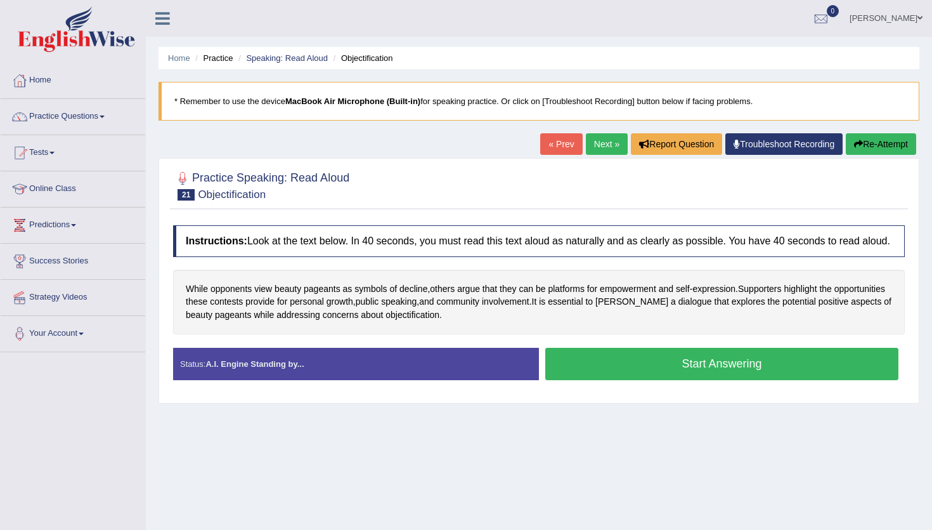
click at [657, 365] on button "Start Answering" at bounding box center [722, 364] width 353 height 32
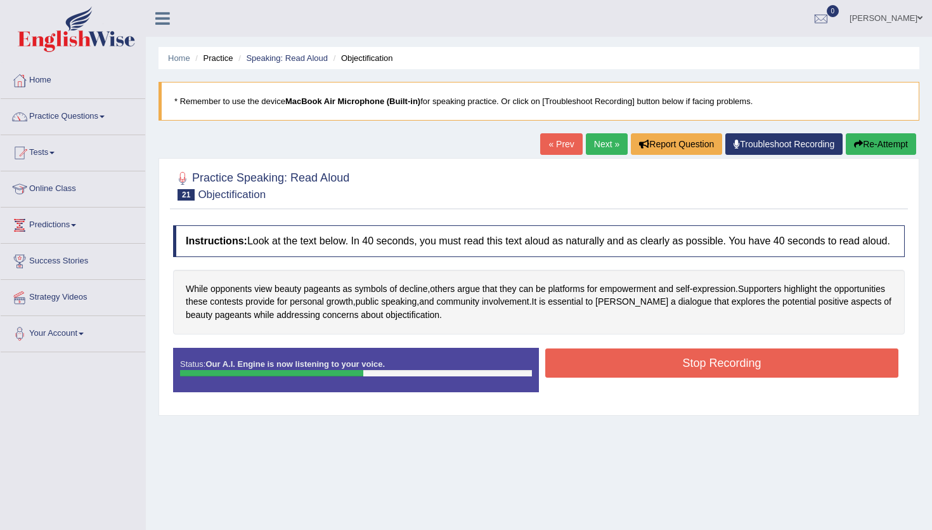
click at [657, 365] on button "Stop Recording" at bounding box center [722, 362] width 353 height 29
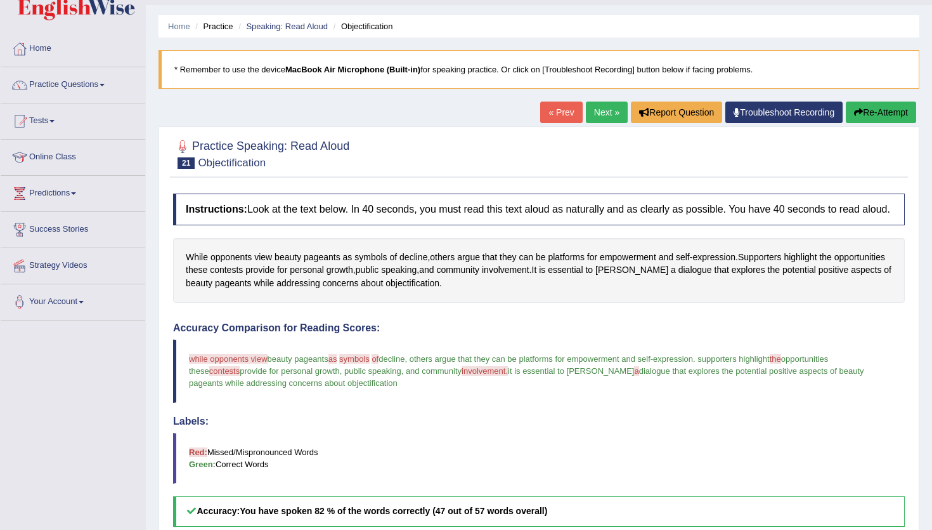
scroll to position [16, 0]
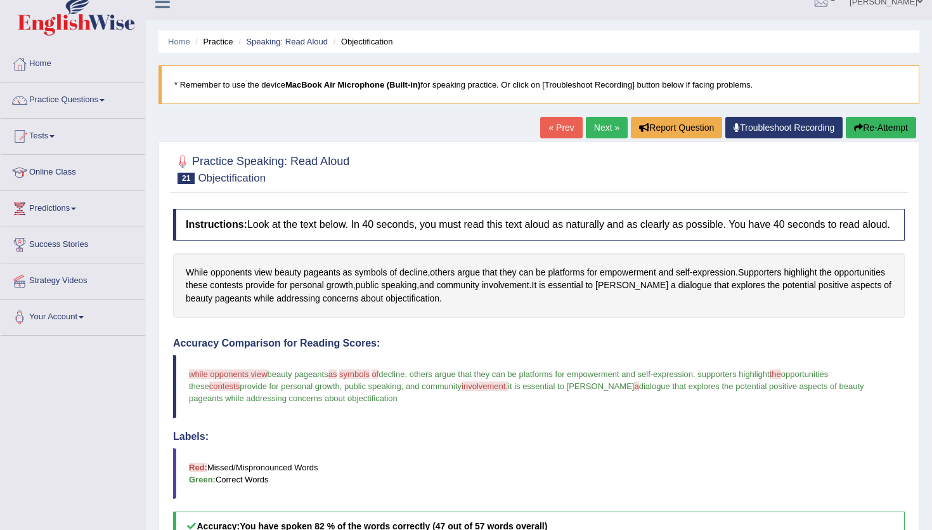
click at [594, 124] on link "Next »" at bounding box center [607, 128] width 42 height 22
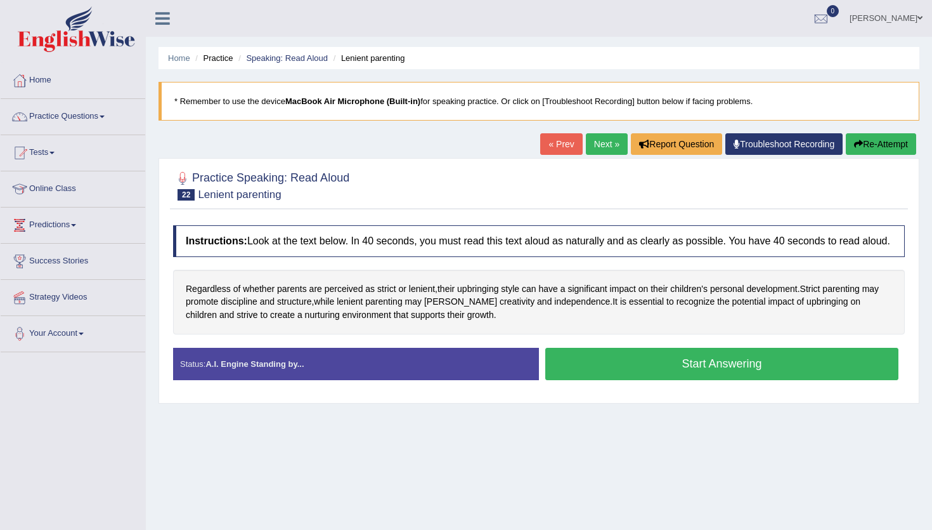
click at [621, 367] on button "Start Answering" at bounding box center [722, 364] width 353 height 32
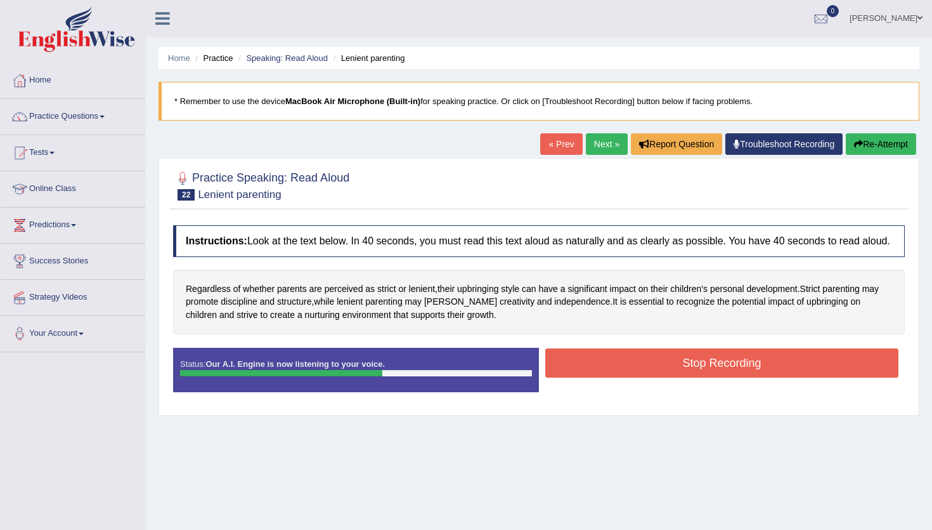
click at [621, 367] on button "Stop Recording" at bounding box center [722, 362] width 353 height 29
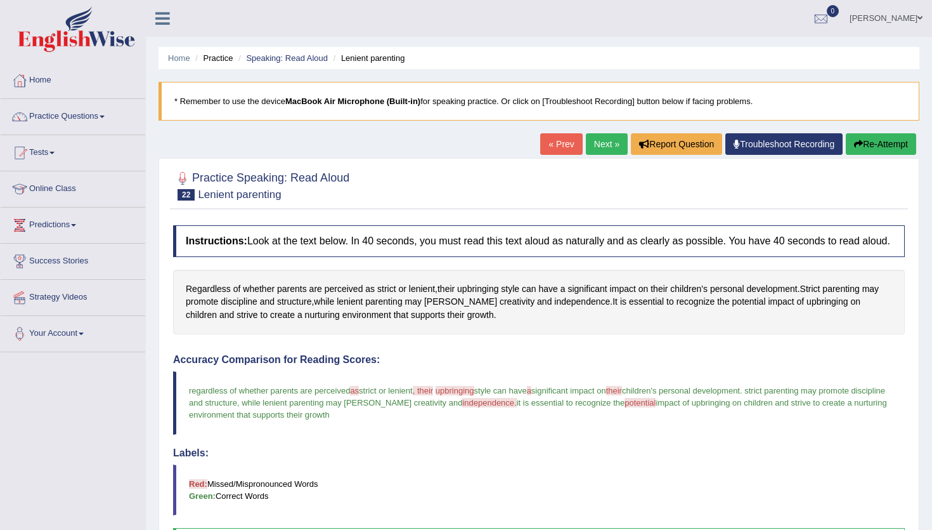
click at [596, 145] on link "Next »" at bounding box center [607, 144] width 42 height 22
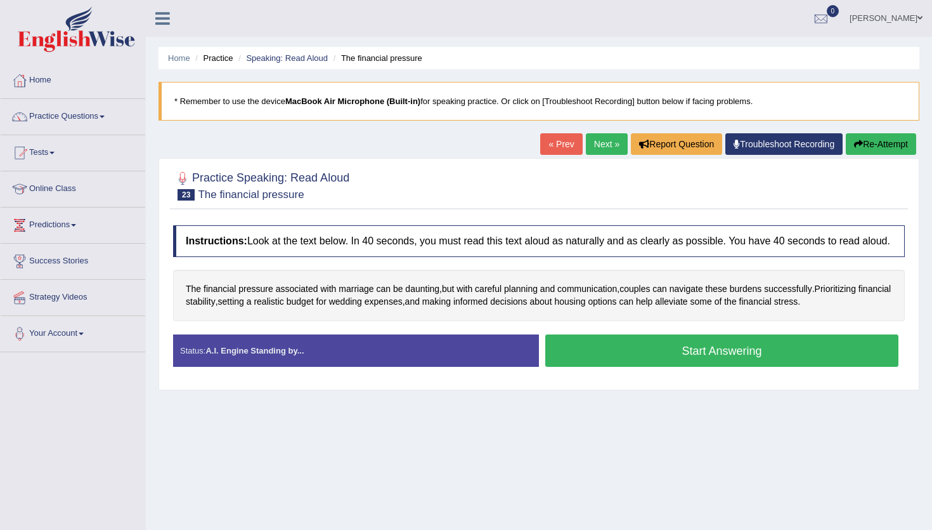
click at [619, 363] on button "Start Answering" at bounding box center [722, 350] width 353 height 32
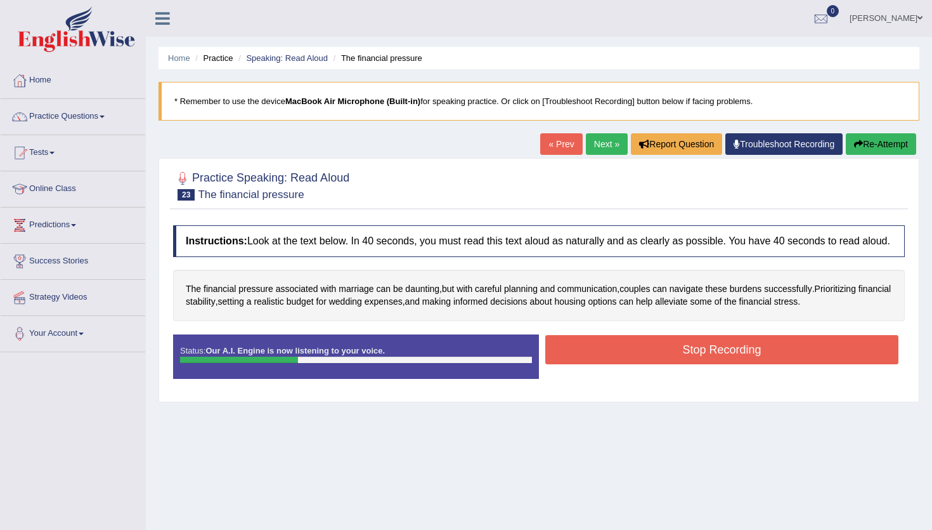
click at [619, 363] on button "Stop Recording" at bounding box center [722, 349] width 353 height 29
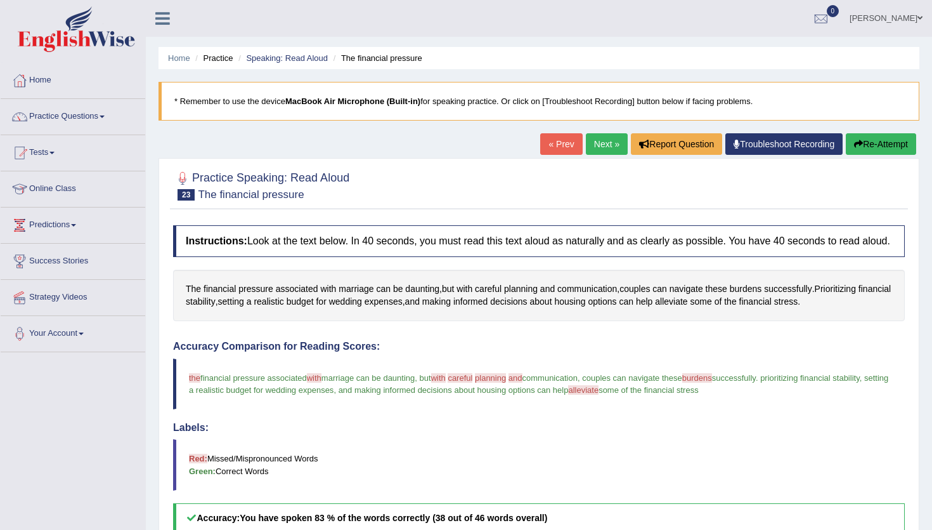
click at [607, 143] on link "Next »" at bounding box center [607, 144] width 42 height 22
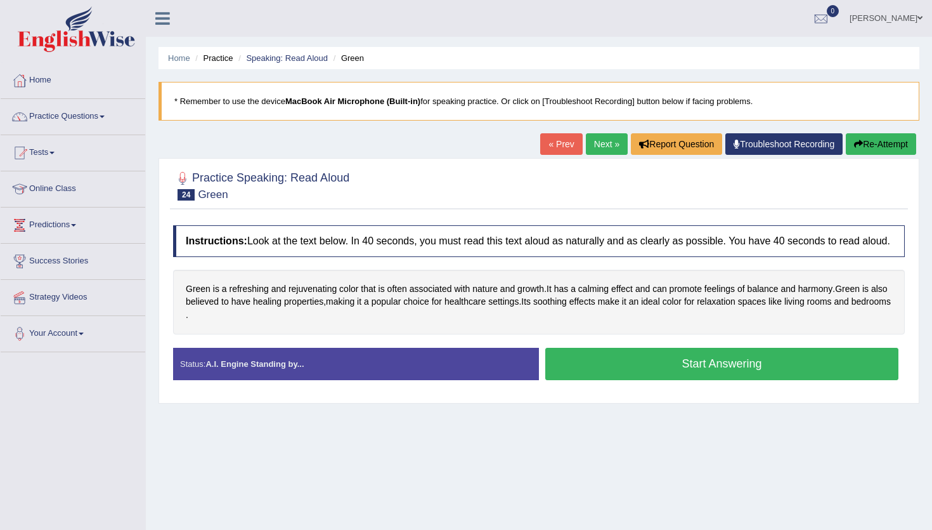
click at [639, 380] on button "Start Answering" at bounding box center [722, 364] width 353 height 32
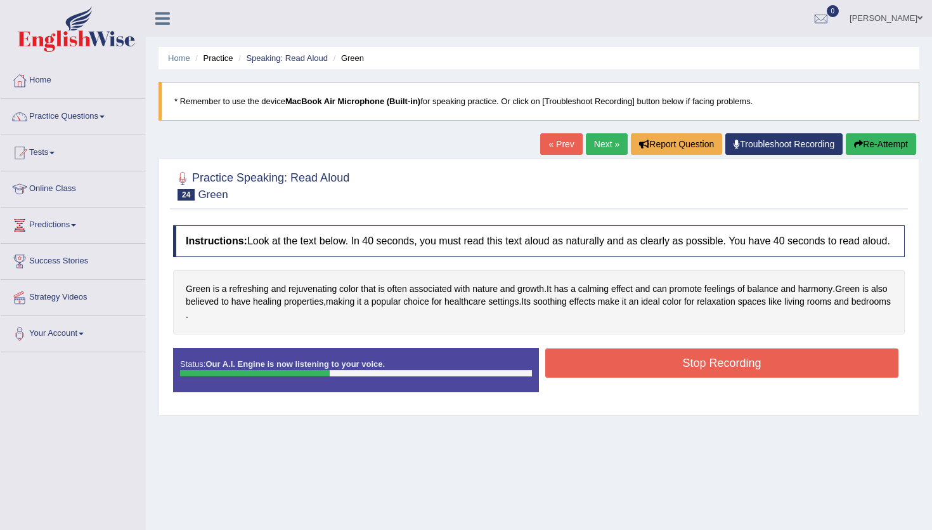
click at [639, 377] on button "Stop Recording" at bounding box center [722, 362] width 353 height 29
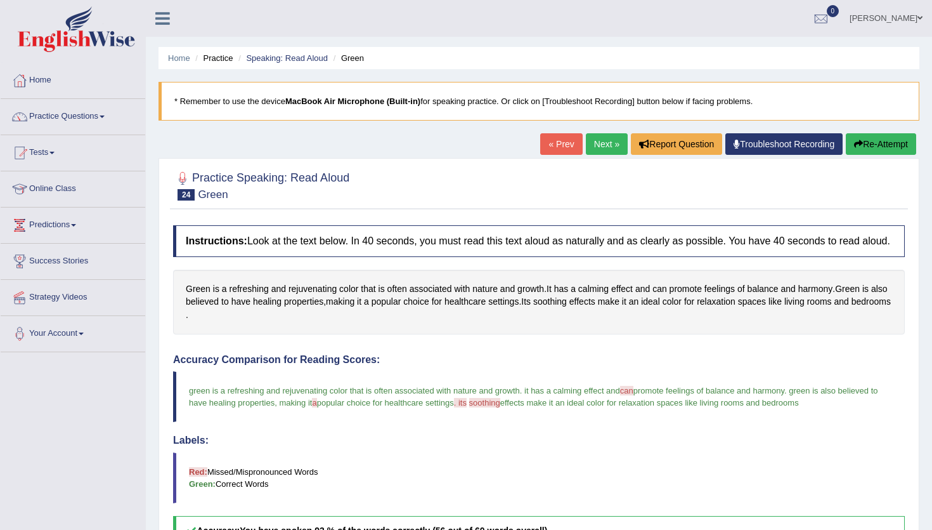
click at [606, 147] on link "Next »" at bounding box center [607, 144] width 42 height 22
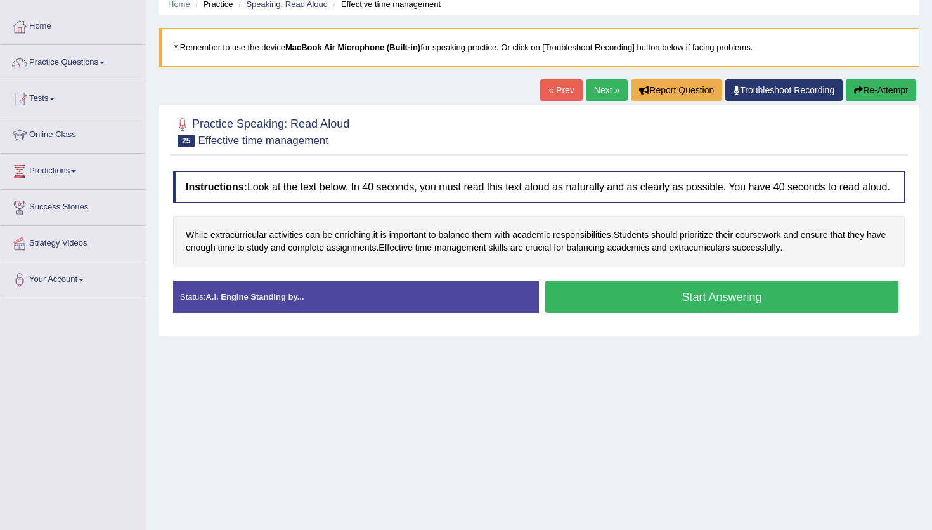
scroll to position [56, 0]
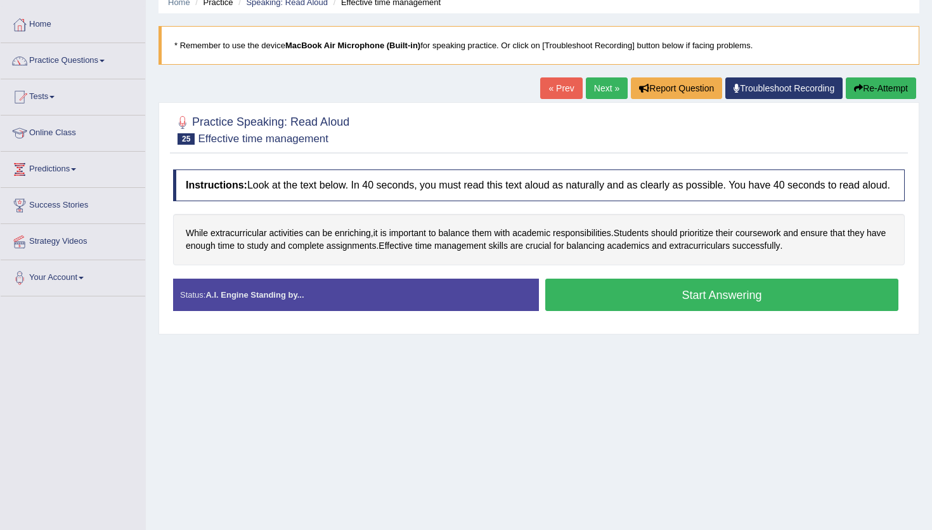
click at [604, 309] on button "Start Answering" at bounding box center [722, 294] width 353 height 32
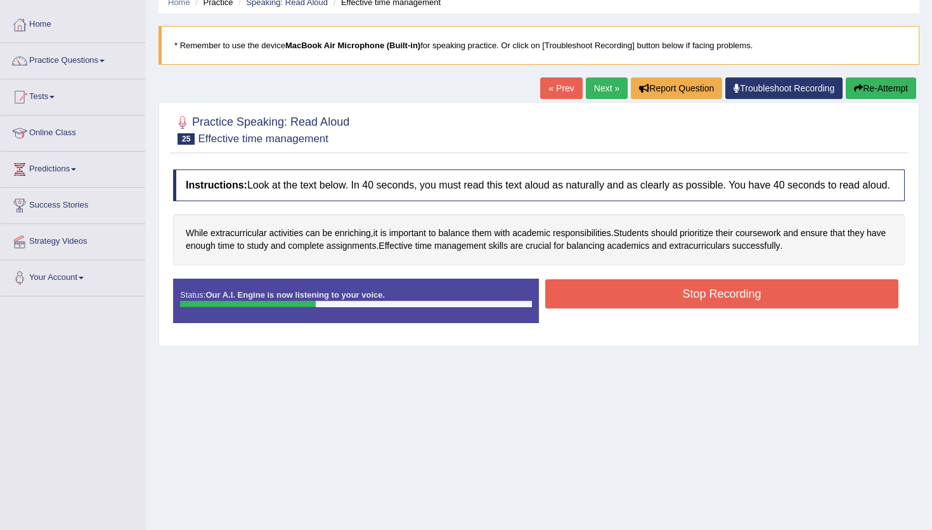
click at [604, 308] on button "Stop Recording" at bounding box center [722, 293] width 353 height 29
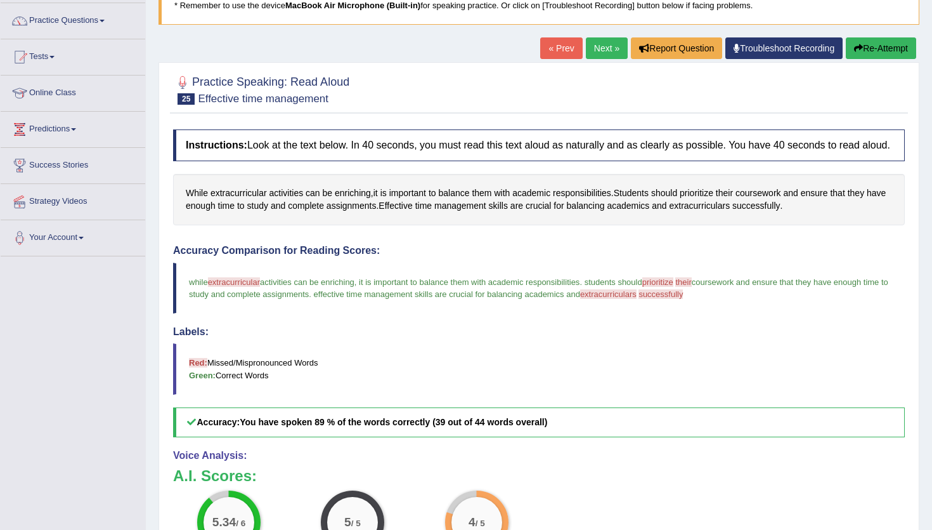
scroll to position [91, 0]
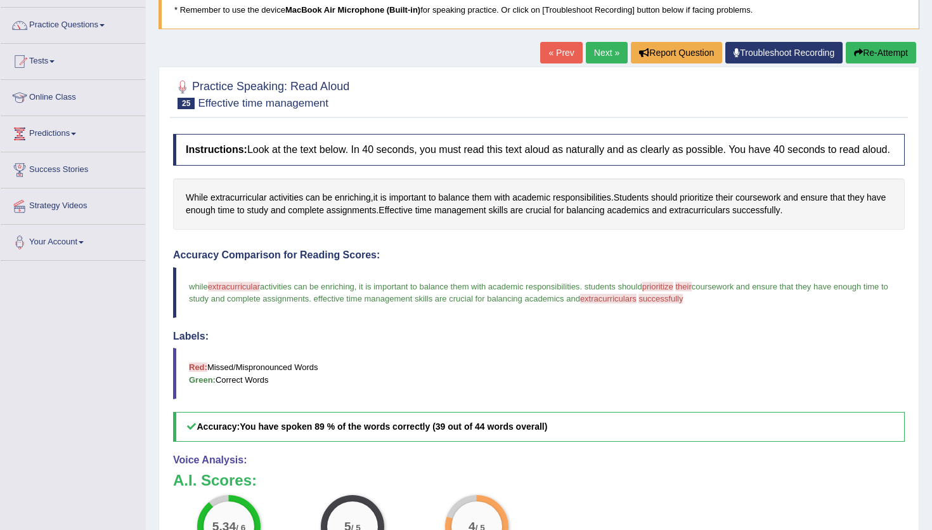
click at [603, 43] on link "Next »" at bounding box center [607, 53] width 42 height 22
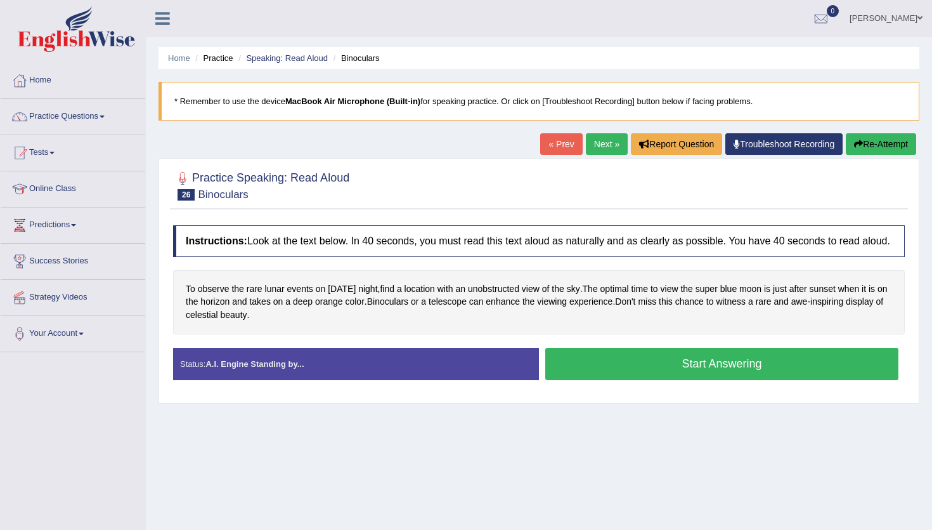
click at [599, 369] on button "Start Answering" at bounding box center [722, 364] width 353 height 32
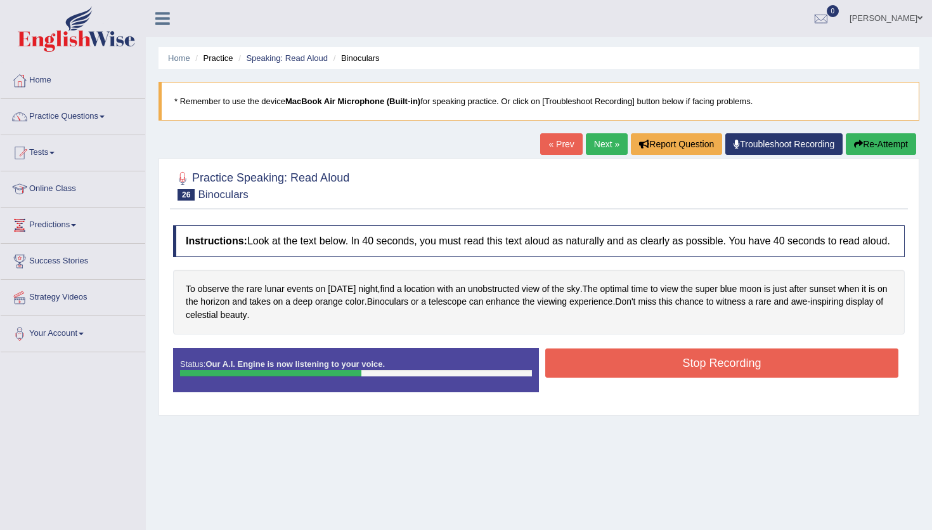
click at [599, 369] on button "Stop Recording" at bounding box center [722, 362] width 353 height 29
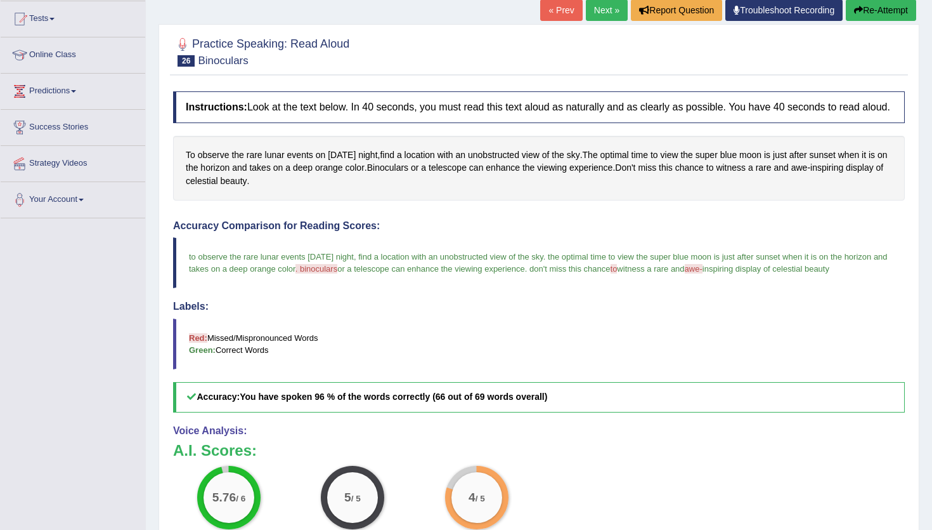
scroll to position [118, 0]
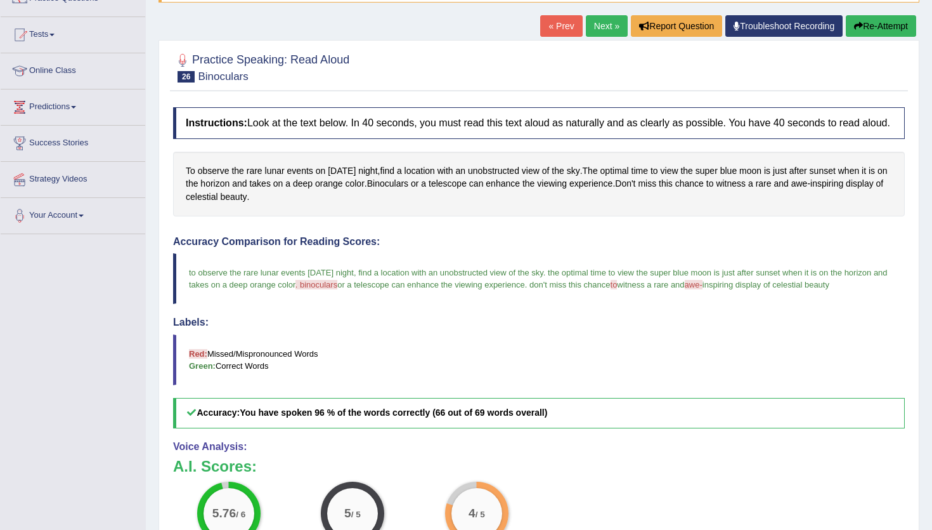
click at [603, 32] on link "Next »" at bounding box center [607, 26] width 42 height 22
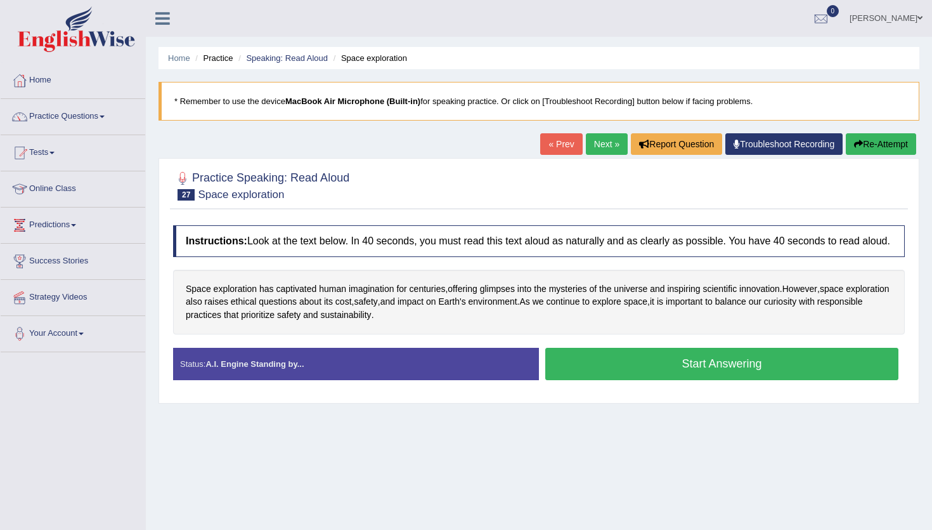
click at [624, 380] on button "Start Answering" at bounding box center [722, 364] width 353 height 32
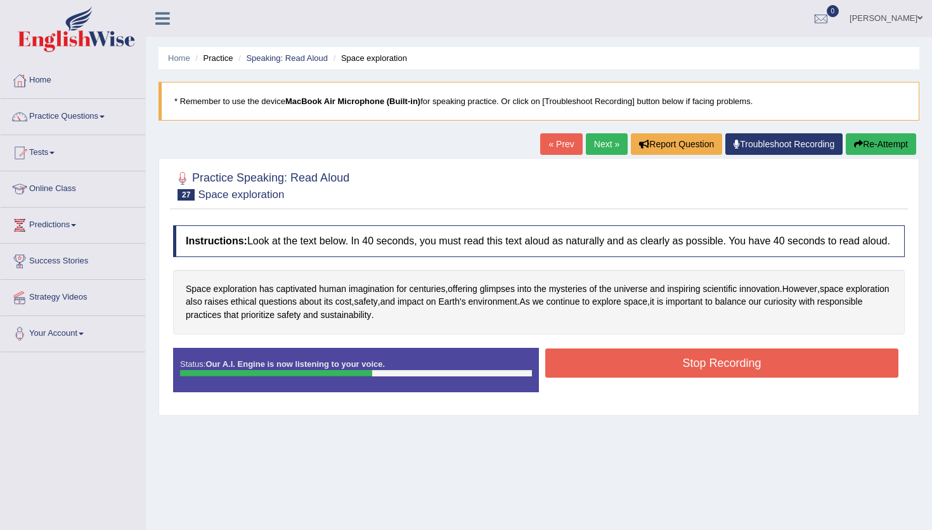
click at [625, 377] on button "Stop Recording" at bounding box center [722, 362] width 353 height 29
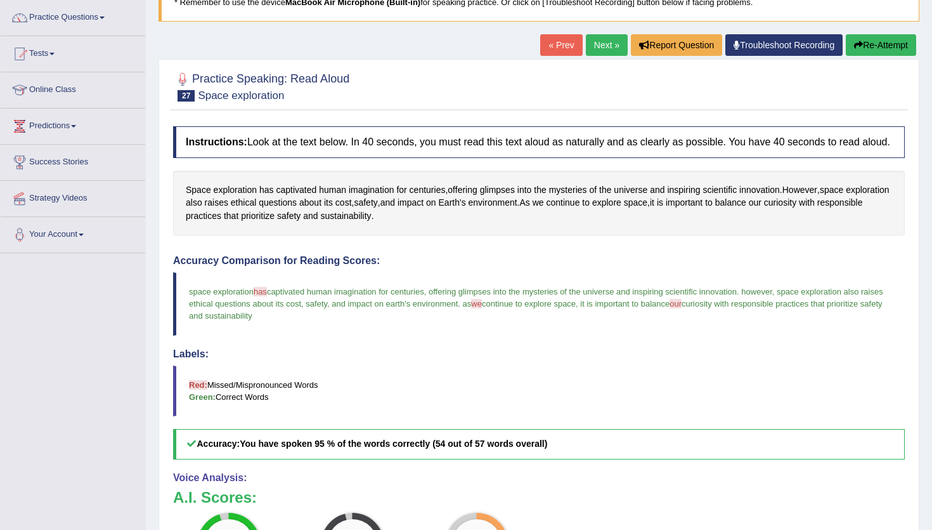
scroll to position [93, 0]
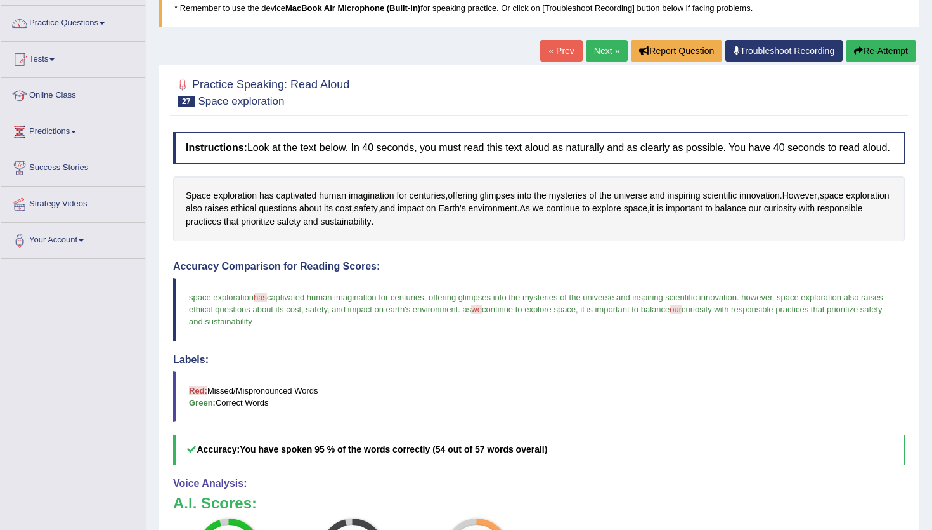
click at [603, 49] on link "Next »" at bounding box center [607, 51] width 42 height 22
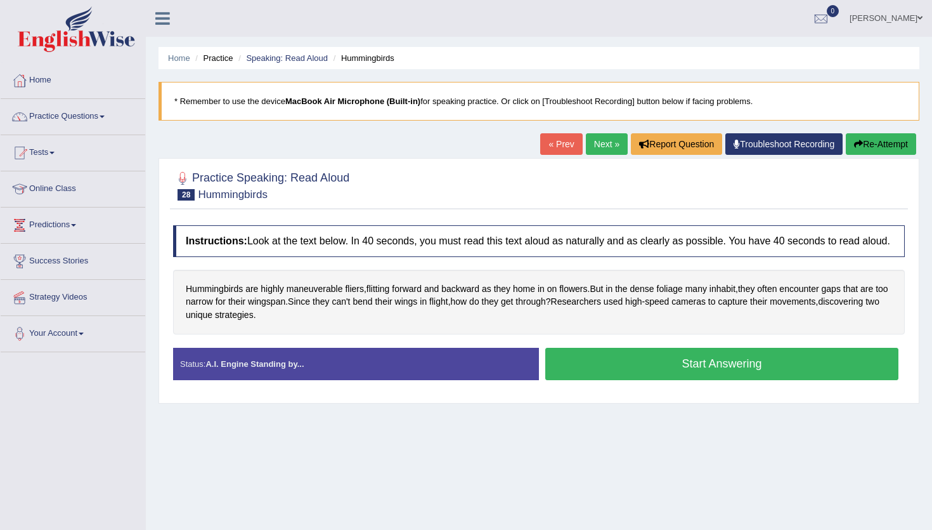
click at [629, 366] on button "Start Answering" at bounding box center [722, 364] width 353 height 32
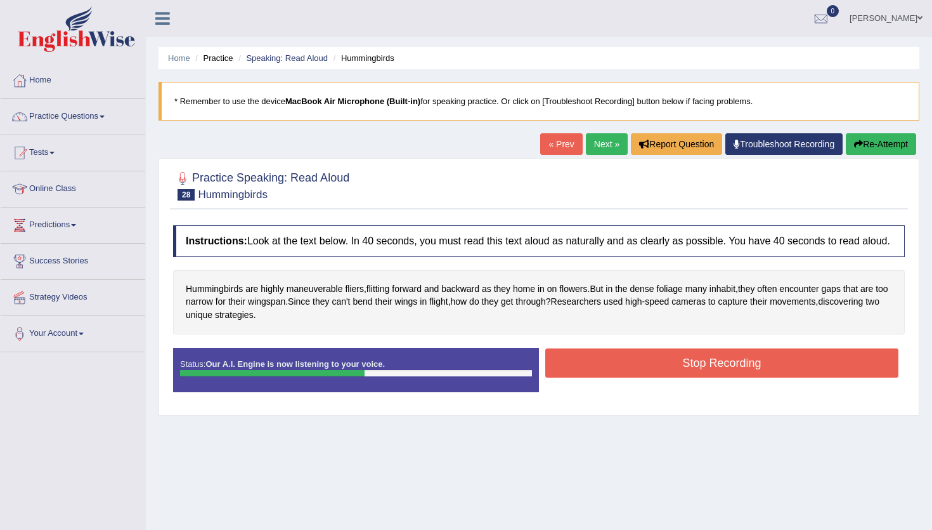
click at [610, 377] on button "Stop Recording" at bounding box center [722, 362] width 353 height 29
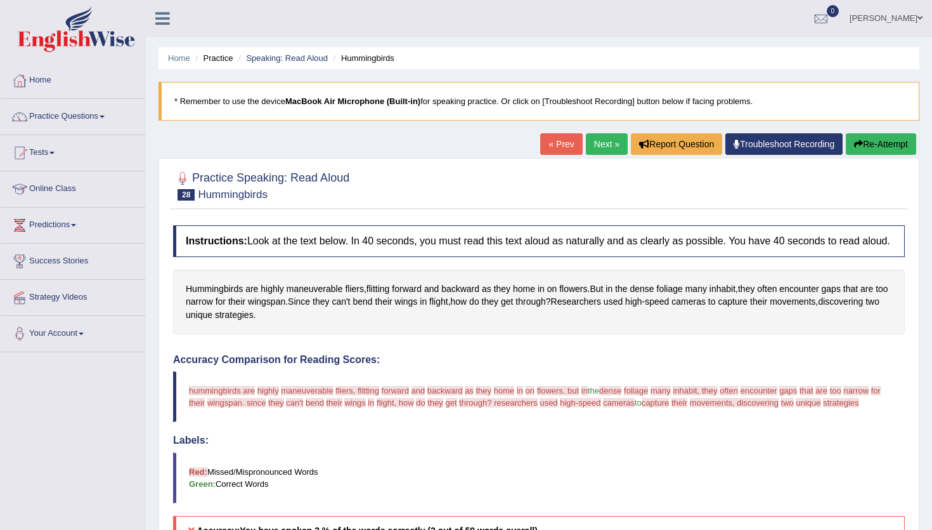
click at [906, 141] on button "Re-Attempt" at bounding box center [881, 144] width 70 height 22
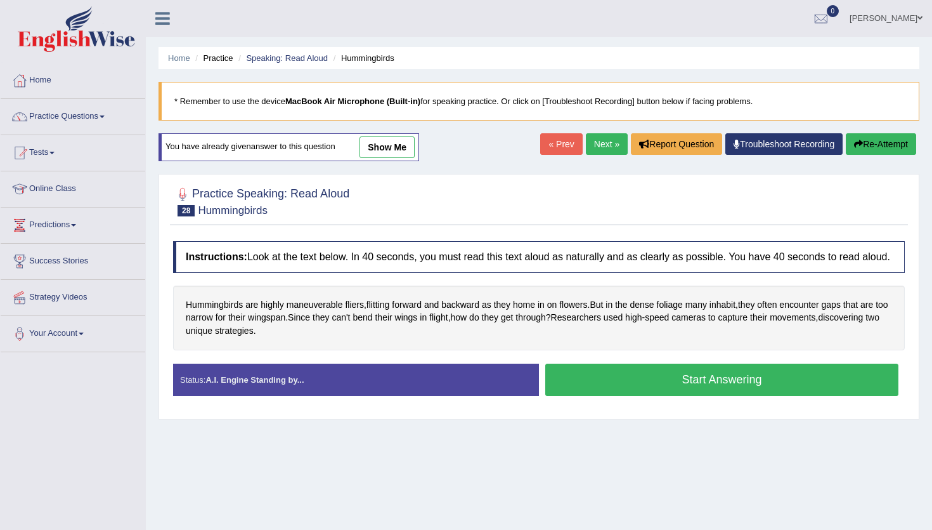
click at [717, 379] on button "Start Answering" at bounding box center [722, 379] width 353 height 32
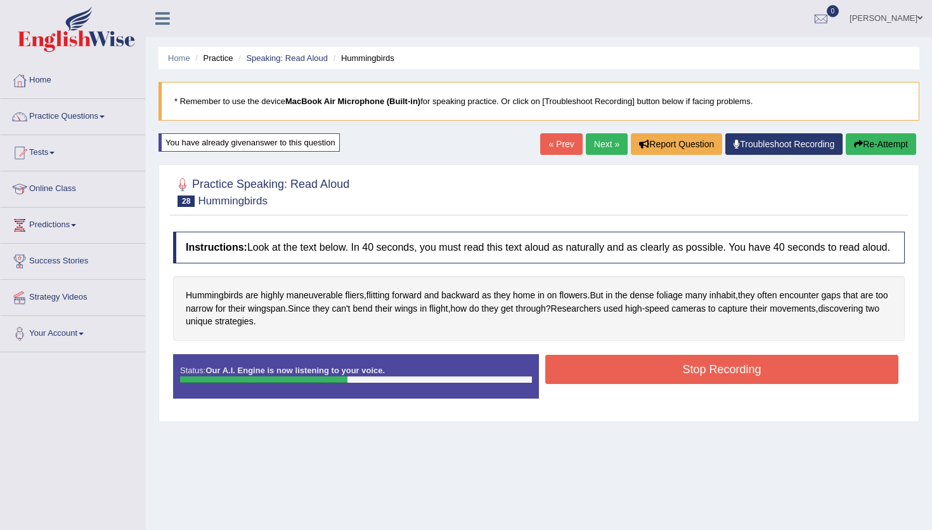
click at [717, 379] on button "Stop Recording" at bounding box center [722, 369] width 353 height 29
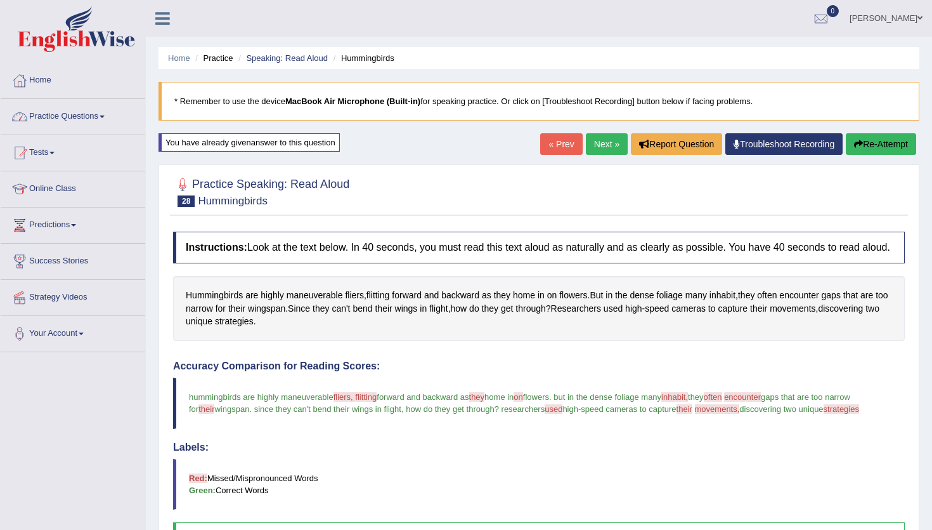
click at [72, 117] on link "Practice Questions" at bounding box center [73, 115] width 145 height 32
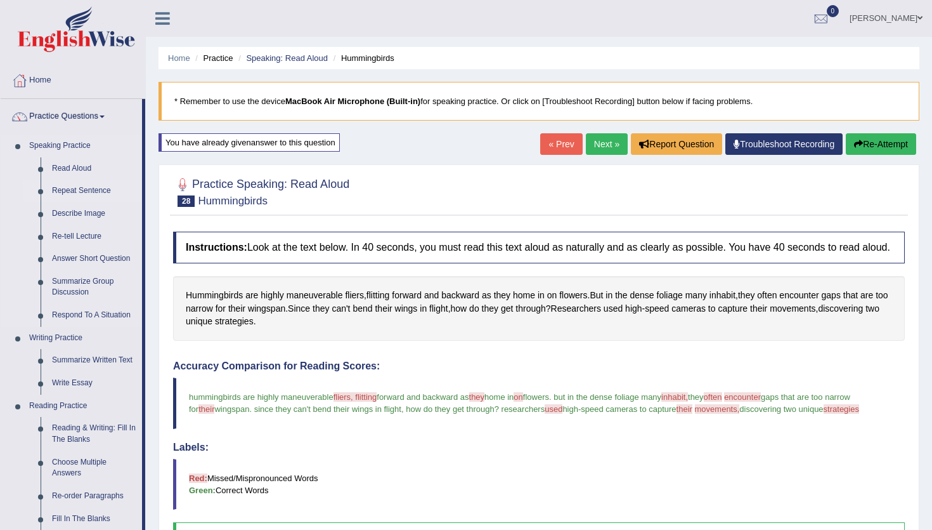
click at [88, 195] on link "Repeat Sentence" at bounding box center [94, 191] width 96 height 23
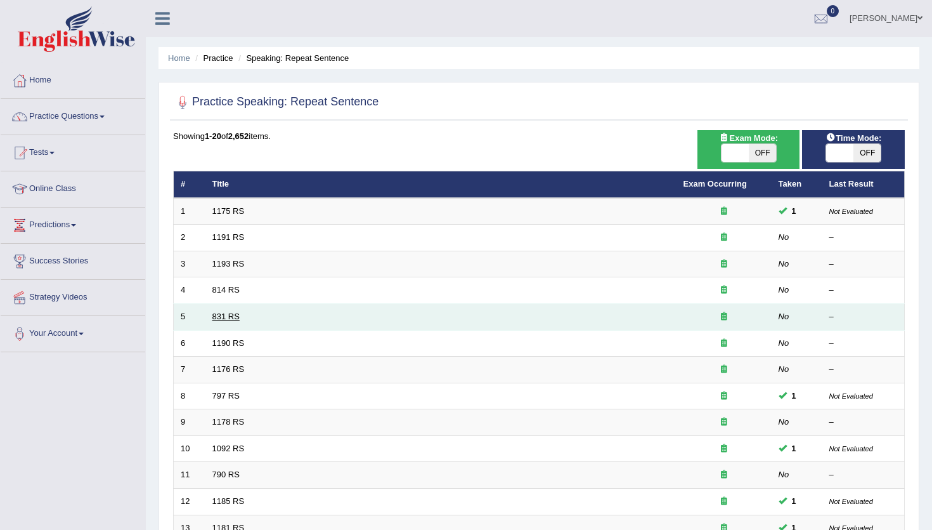
click at [213, 320] on link "831 RS" at bounding box center [226, 316] width 27 height 10
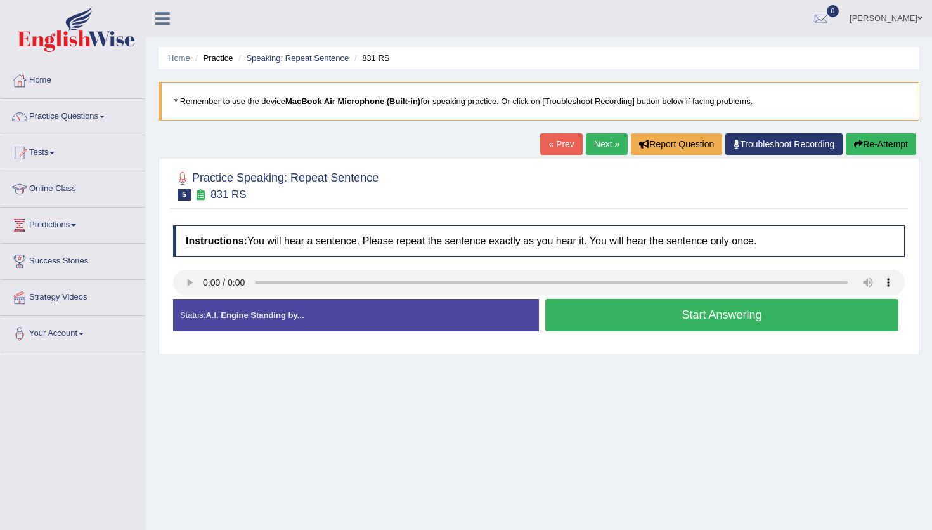
click at [667, 311] on button "Start Answering" at bounding box center [722, 315] width 353 height 32
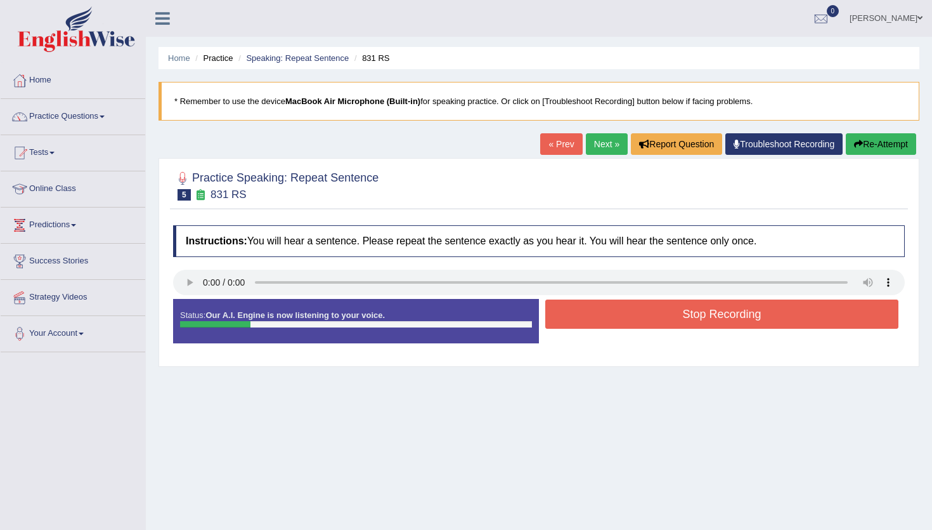
click at [667, 311] on button "Stop Recording" at bounding box center [722, 313] width 353 height 29
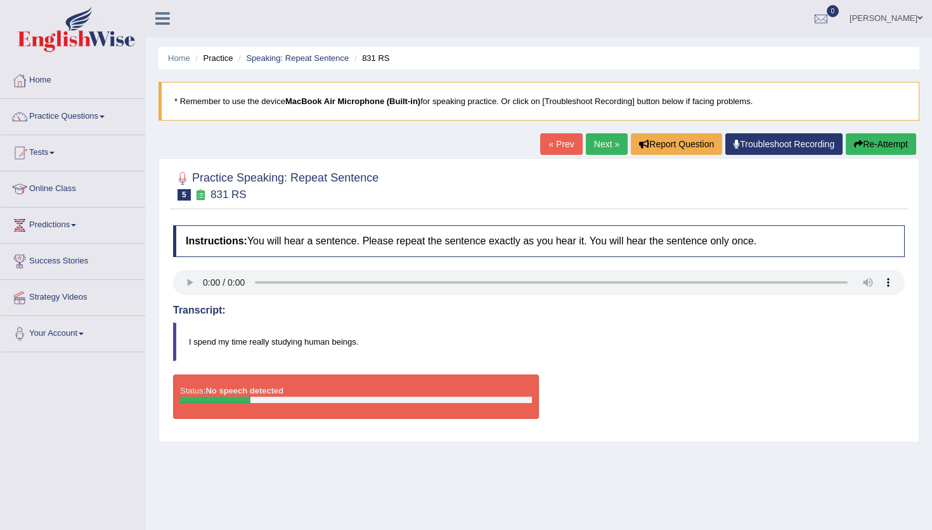
click at [861, 143] on button "Re-Attempt" at bounding box center [881, 144] width 70 height 22
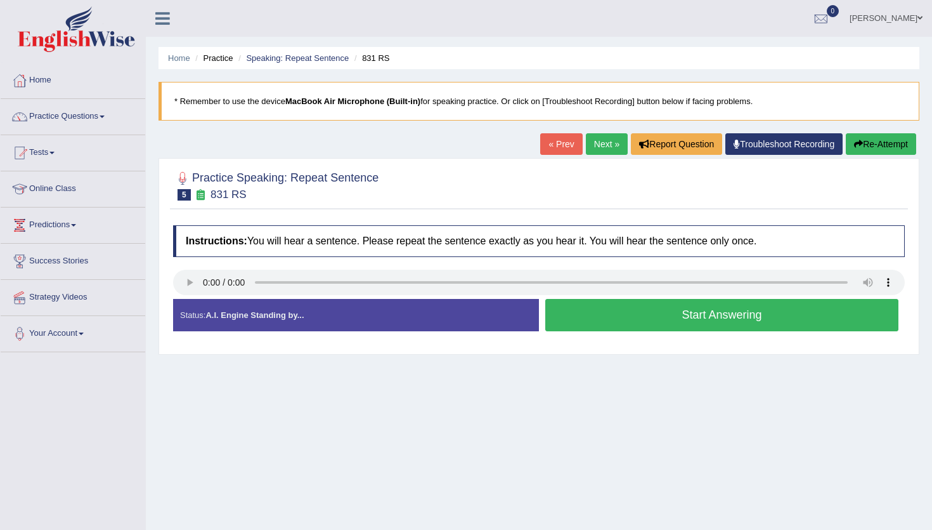
click at [630, 312] on button "Start Answering" at bounding box center [722, 315] width 353 height 32
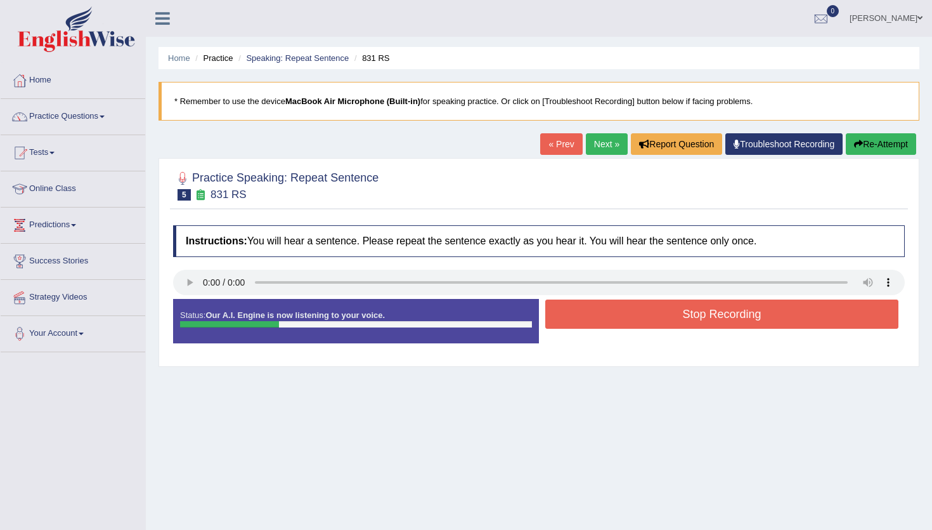
click at [630, 312] on button "Stop Recording" at bounding box center [722, 313] width 353 height 29
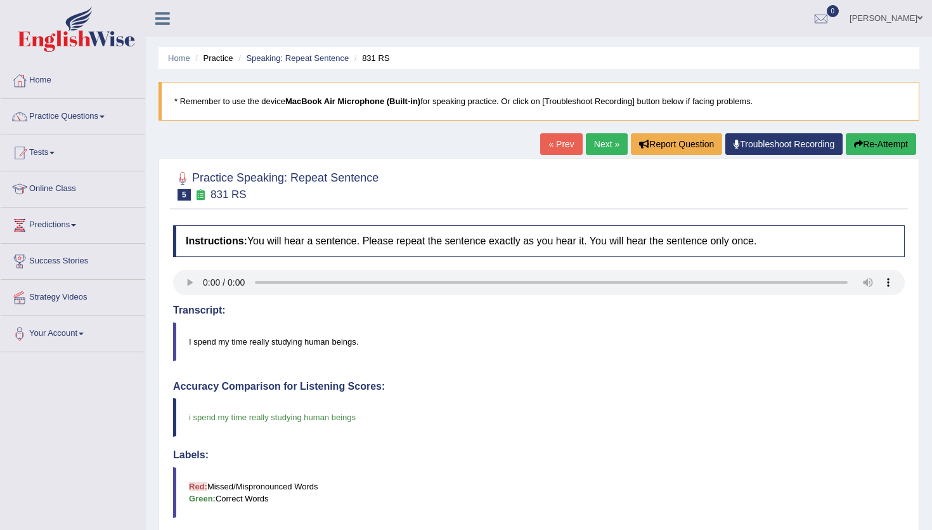
click at [599, 143] on link "Next »" at bounding box center [607, 144] width 42 height 22
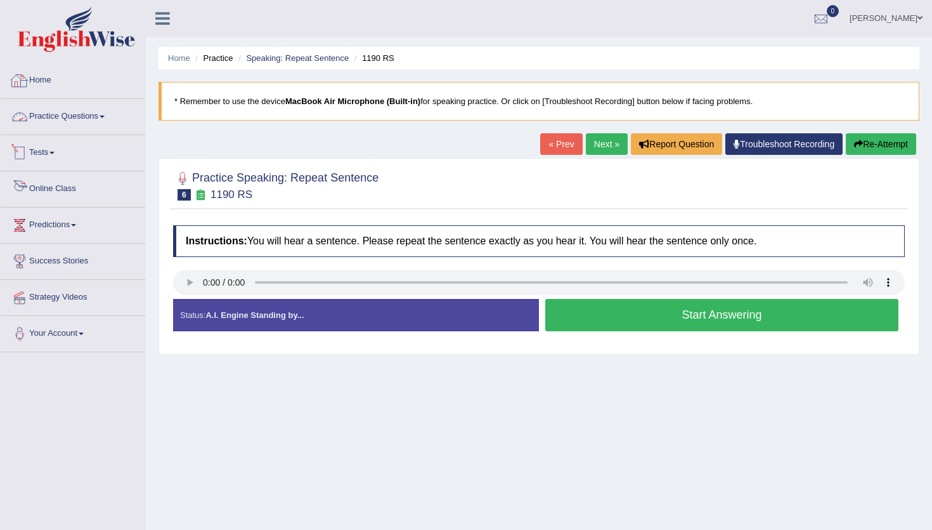
click at [27, 73] on div at bounding box center [19, 80] width 19 height 19
